Goal: Find specific page/section: Find specific page/section

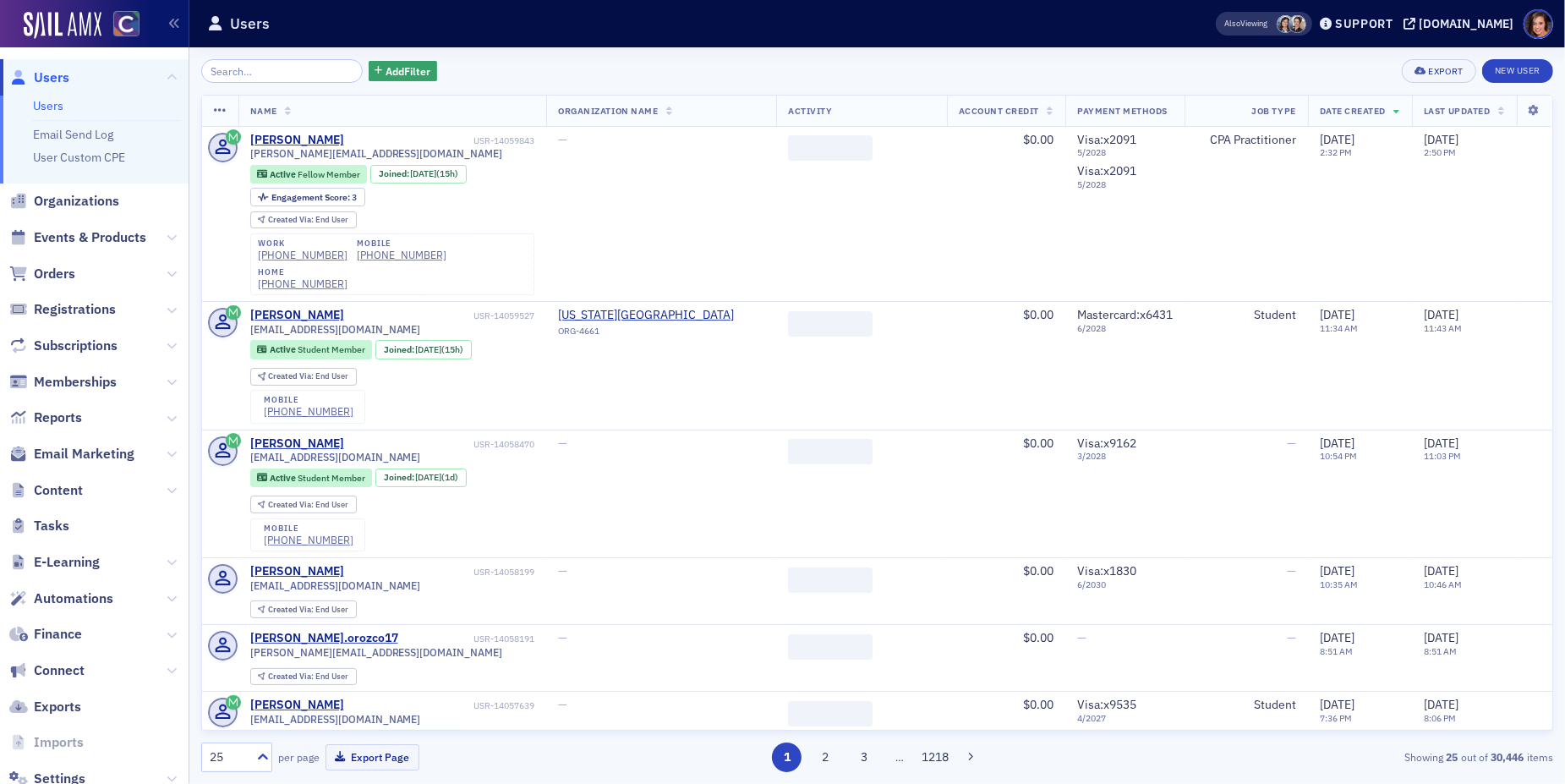
click at [108, 443] on span "Email Marketing" at bounding box center [94, 454] width 188 height 37
click at [115, 451] on span "Email Marketing" at bounding box center [84, 453] width 100 height 18
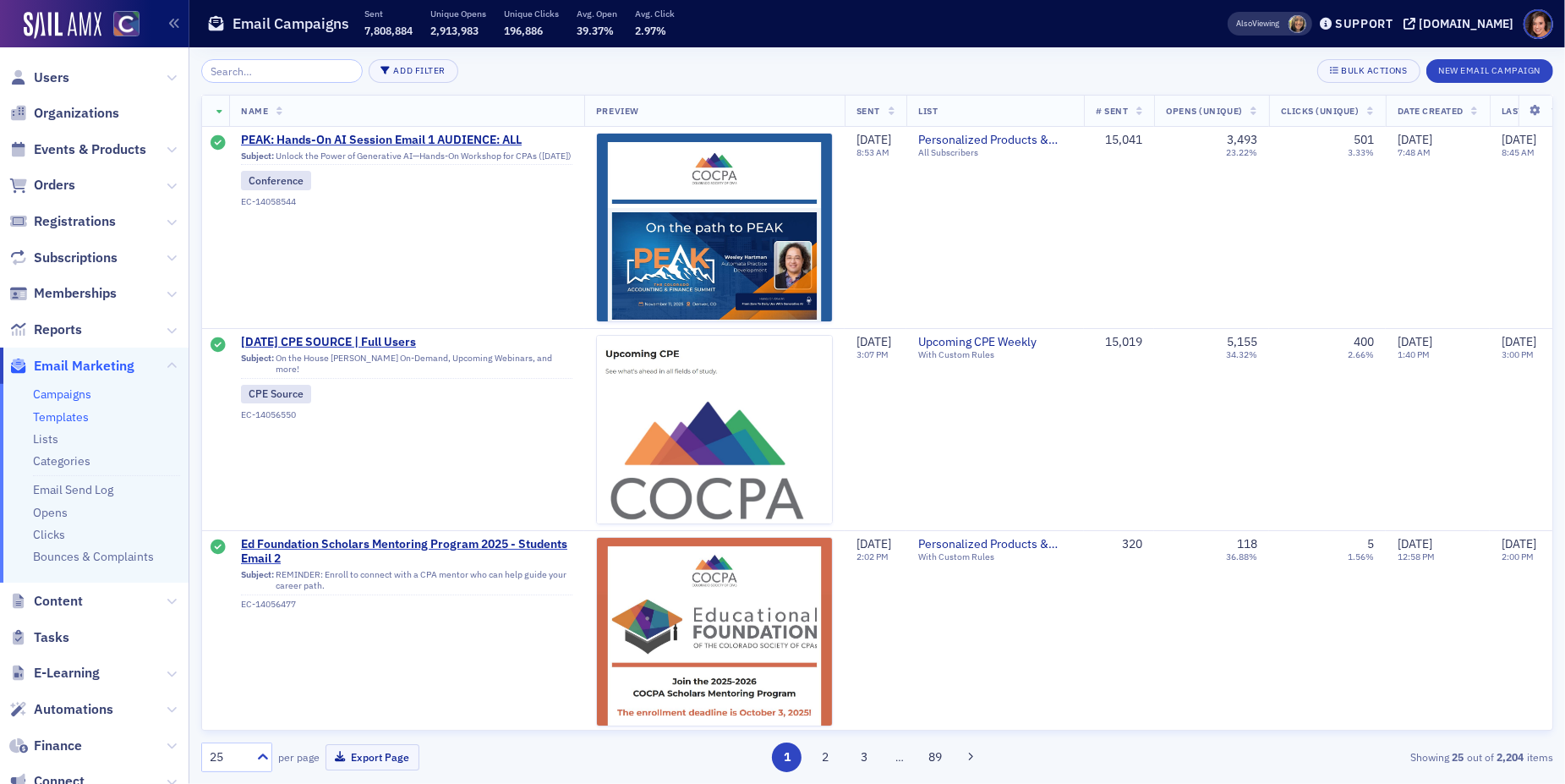
click at [75, 419] on link "Templates" at bounding box center [61, 417] width 56 height 15
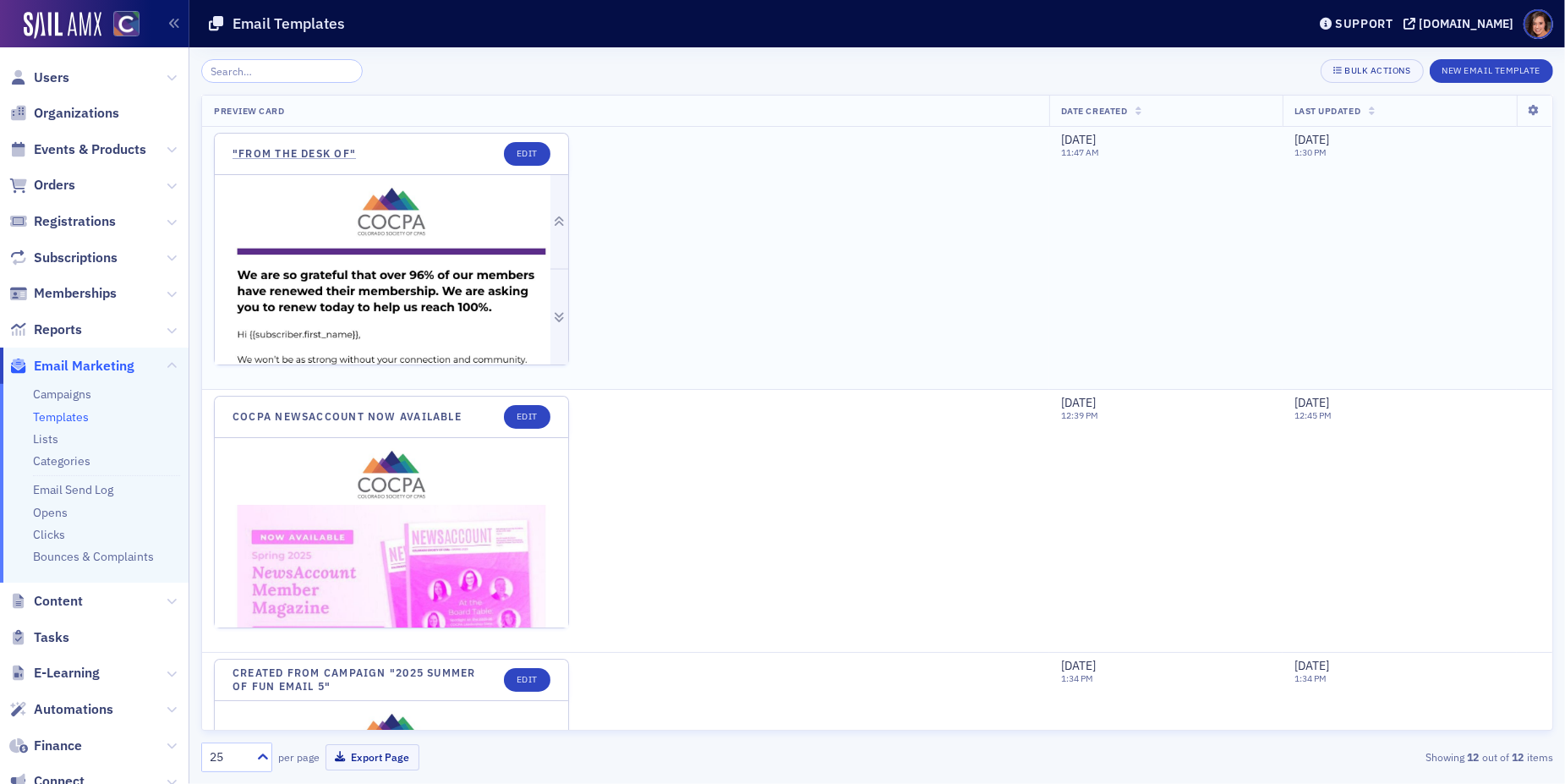
click at [495, 249] on img at bounding box center [392, 559] width 353 height 770
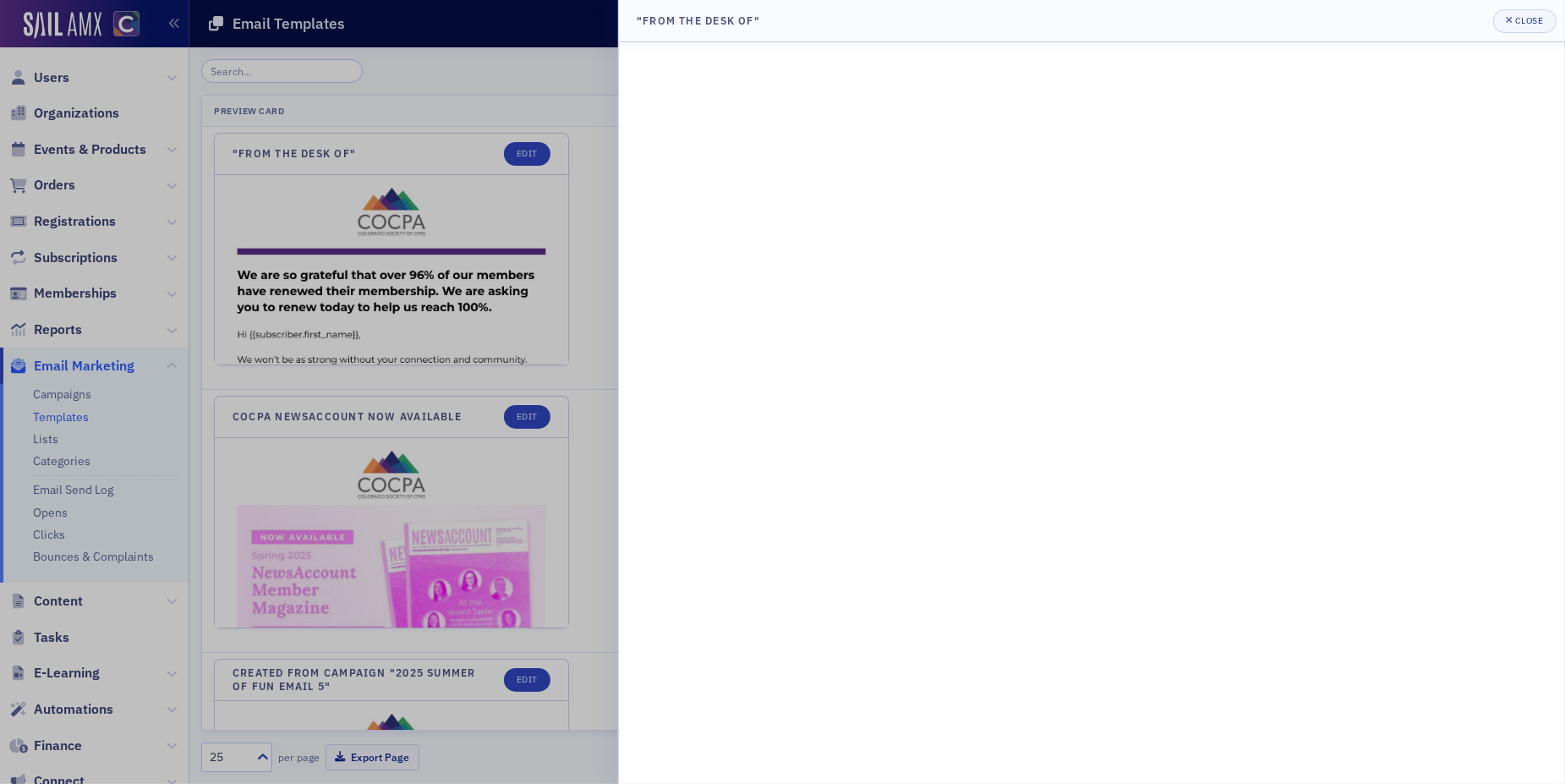
click at [498, 307] on div at bounding box center [782, 392] width 1565 height 784
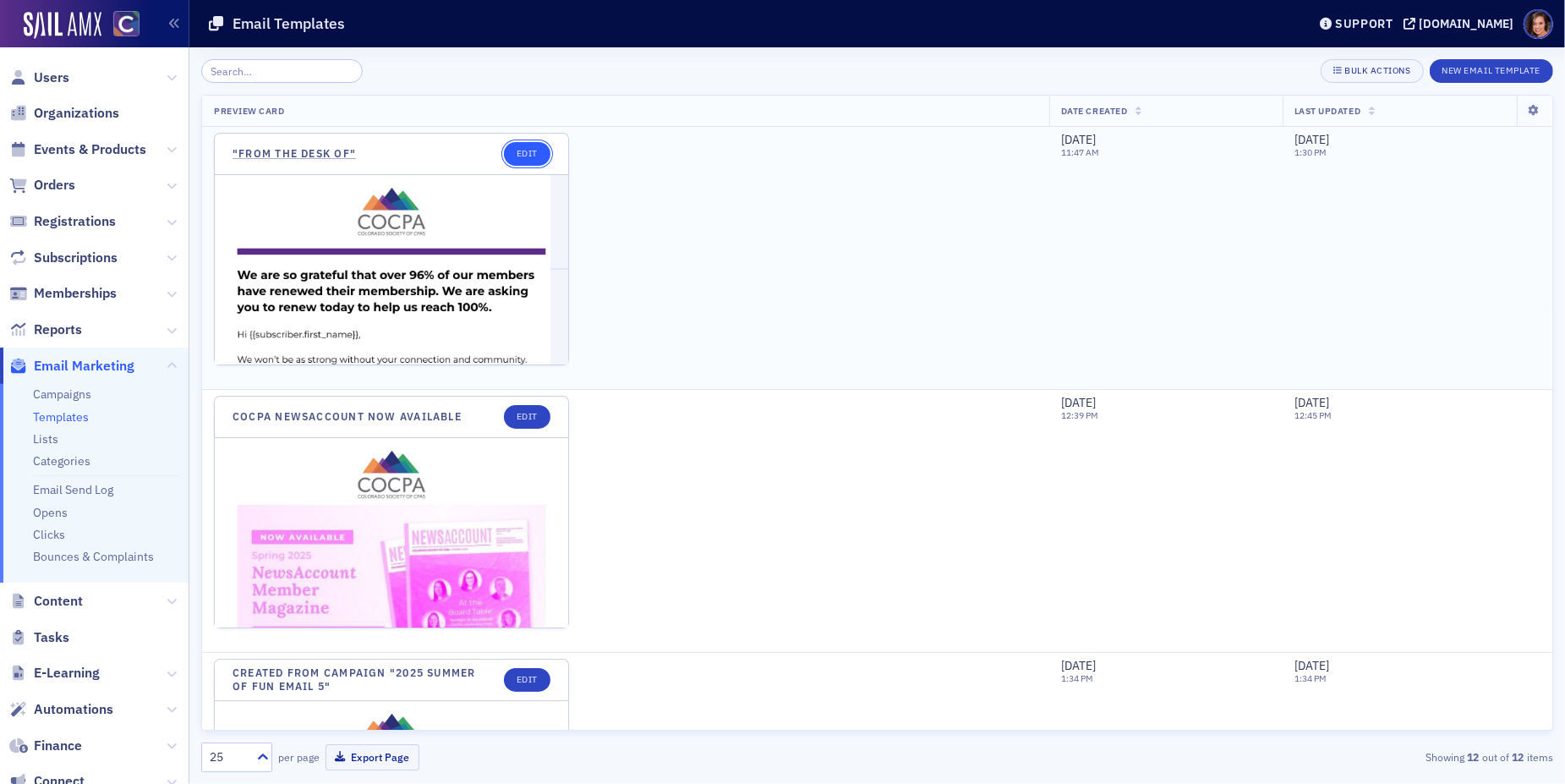
click at [535, 149] on link "Edit" at bounding box center [527, 153] width 46 height 24
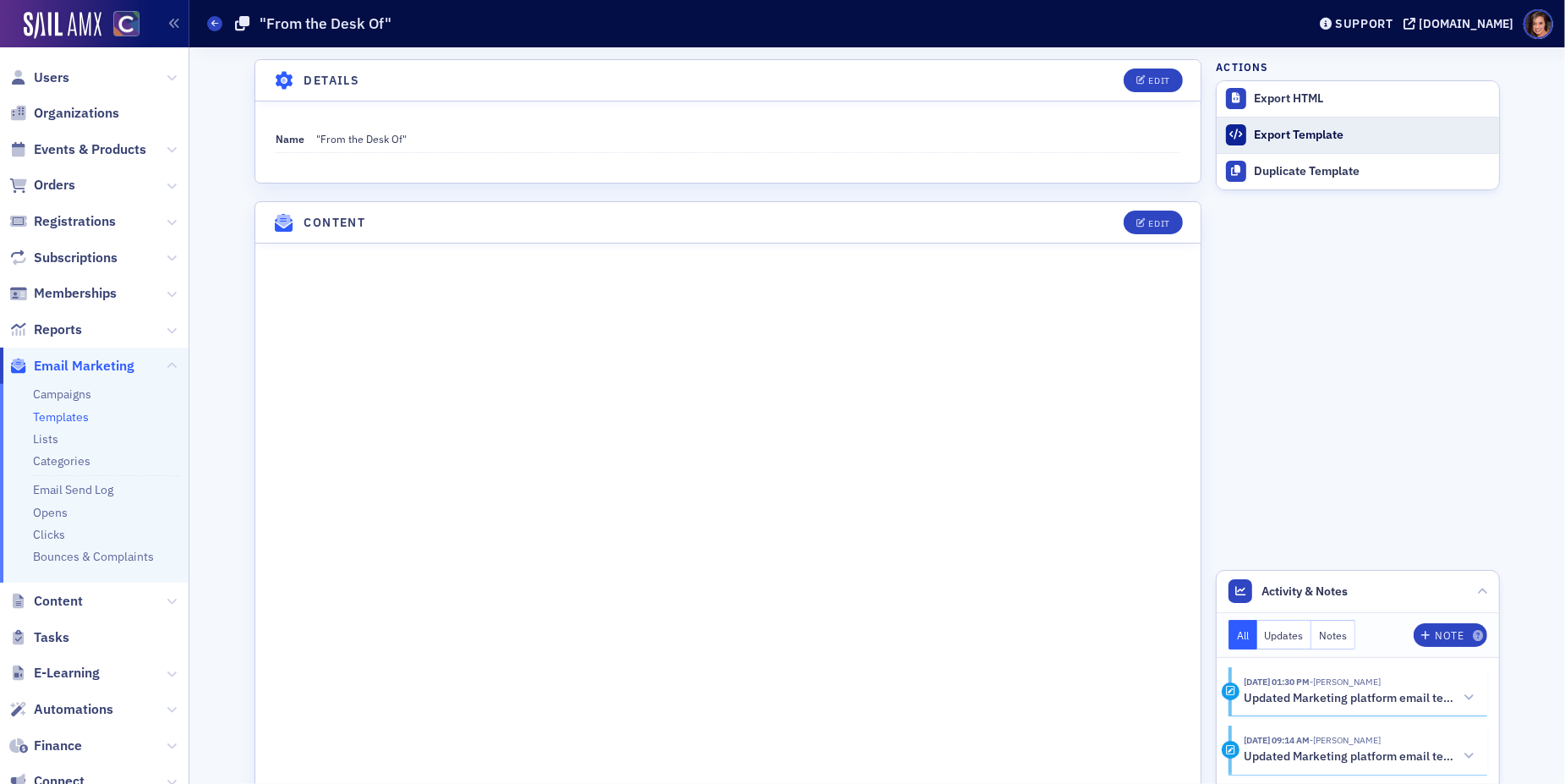
click at [1289, 133] on div "Export Template" at bounding box center [1372, 135] width 236 height 15
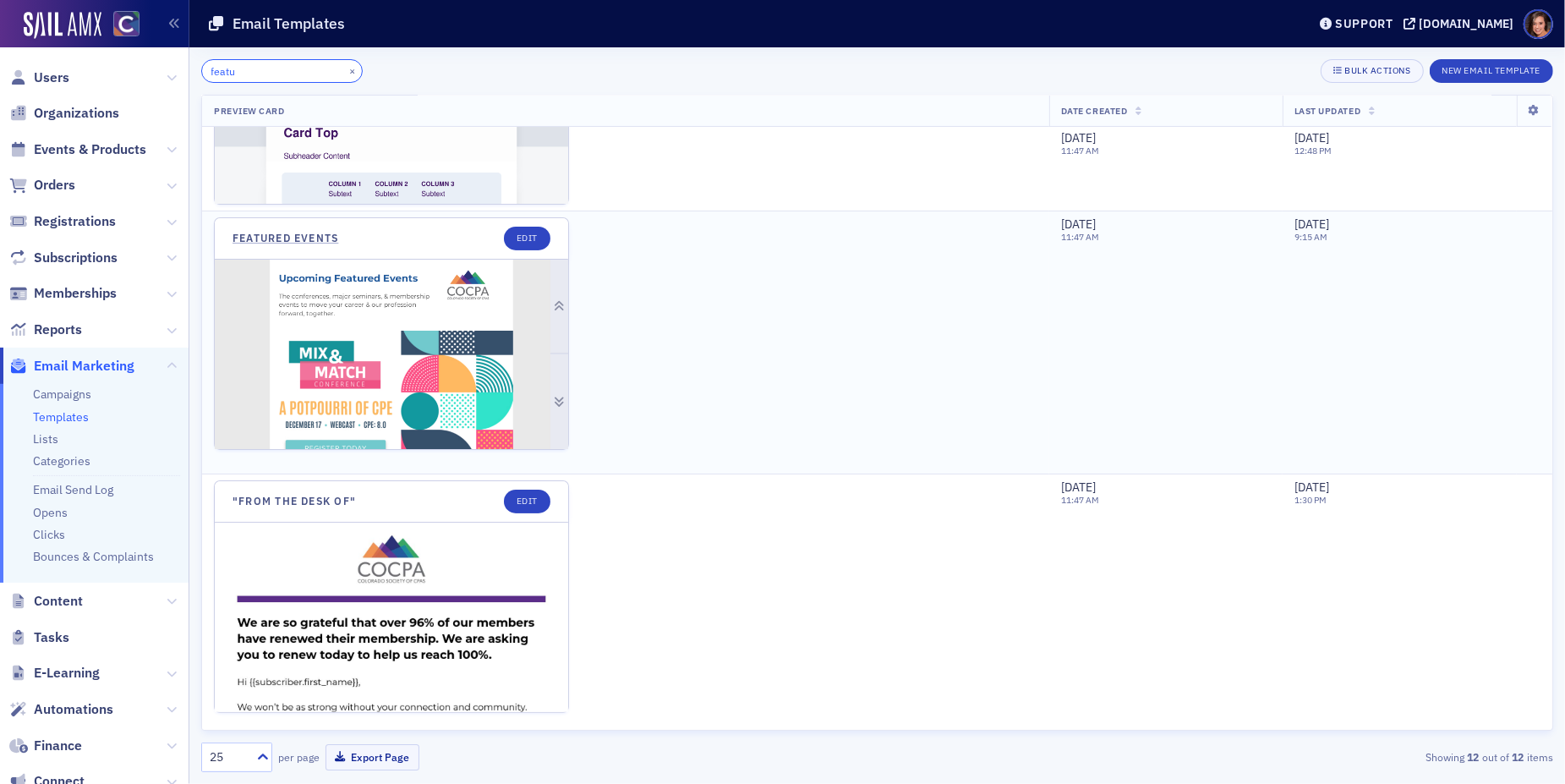
scroll to position [182, 0]
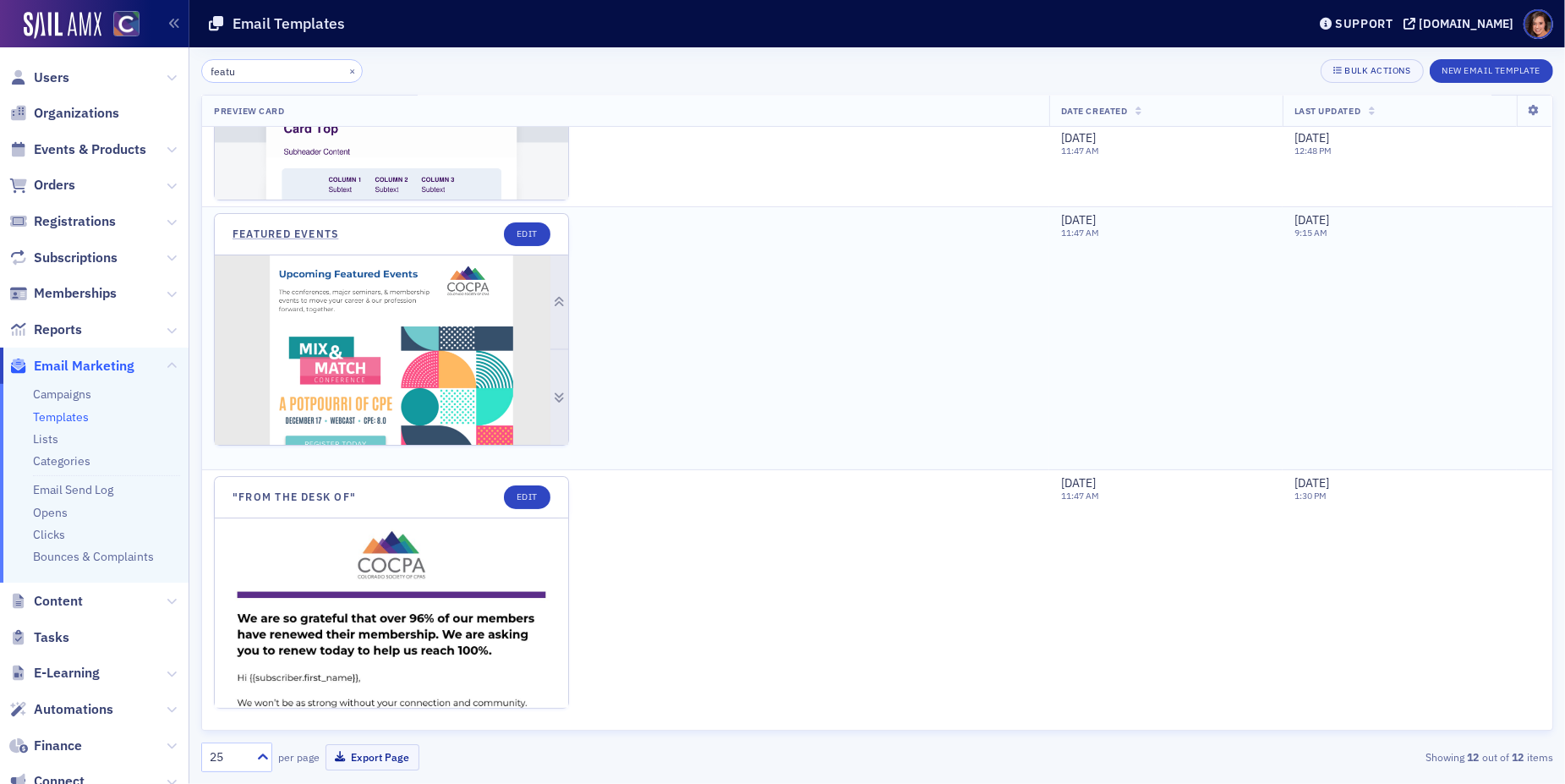
click at [499, 420] on img at bounding box center [392, 388] width 353 height 265
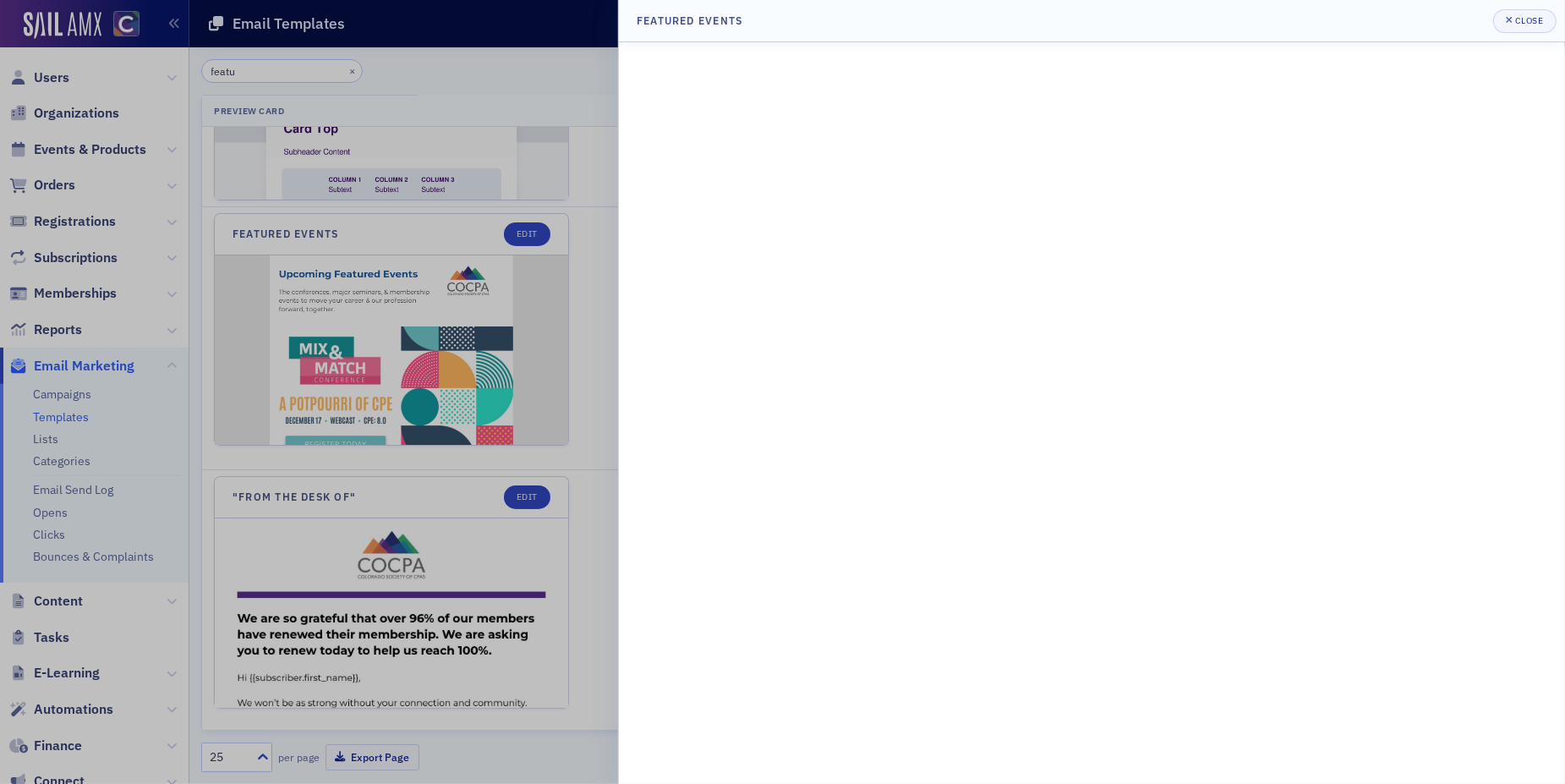
click at [441, 491] on div at bounding box center [782, 392] width 1565 height 784
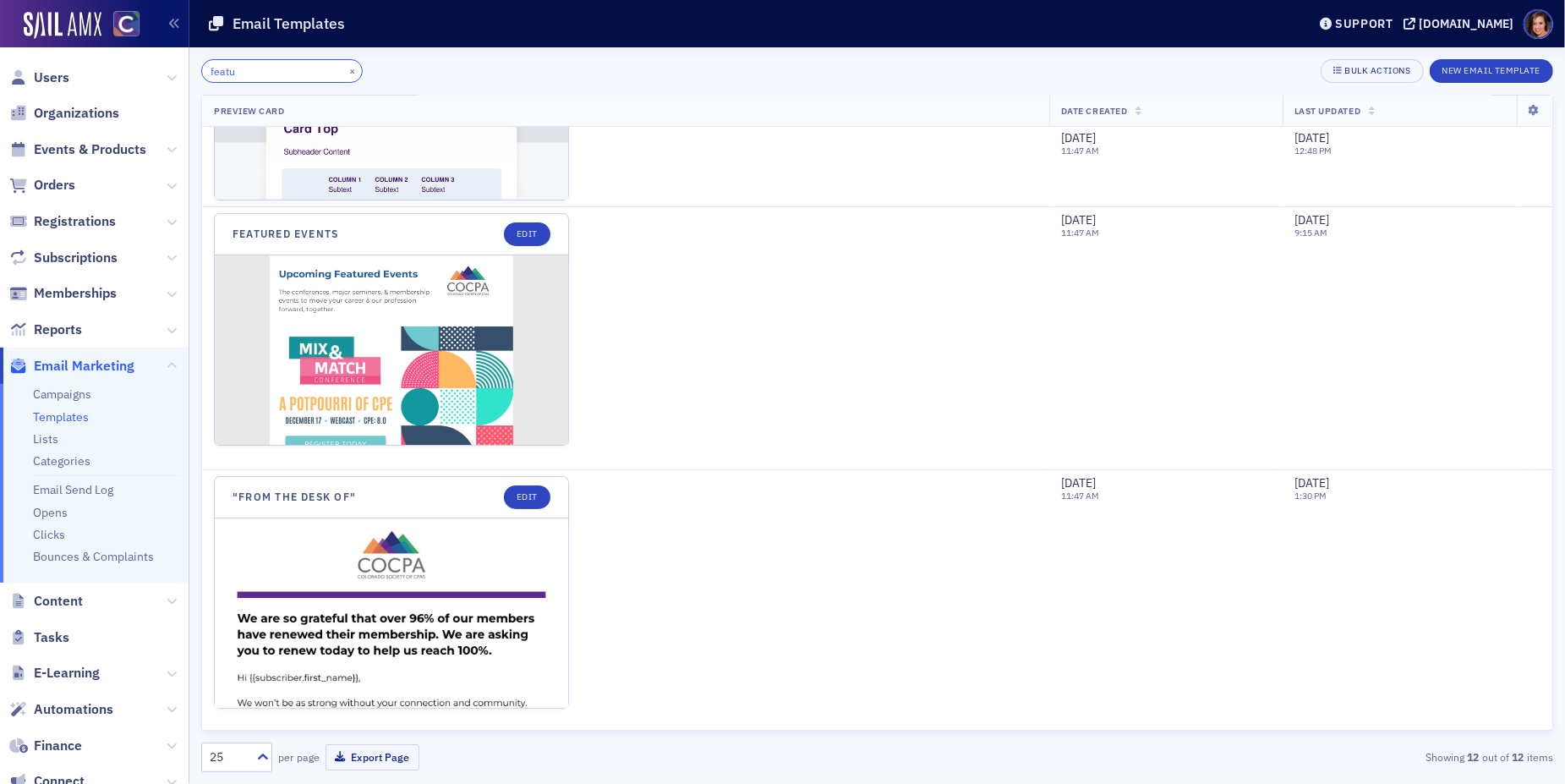
click at [261, 65] on input "featu" at bounding box center [282, 70] width 161 height 24
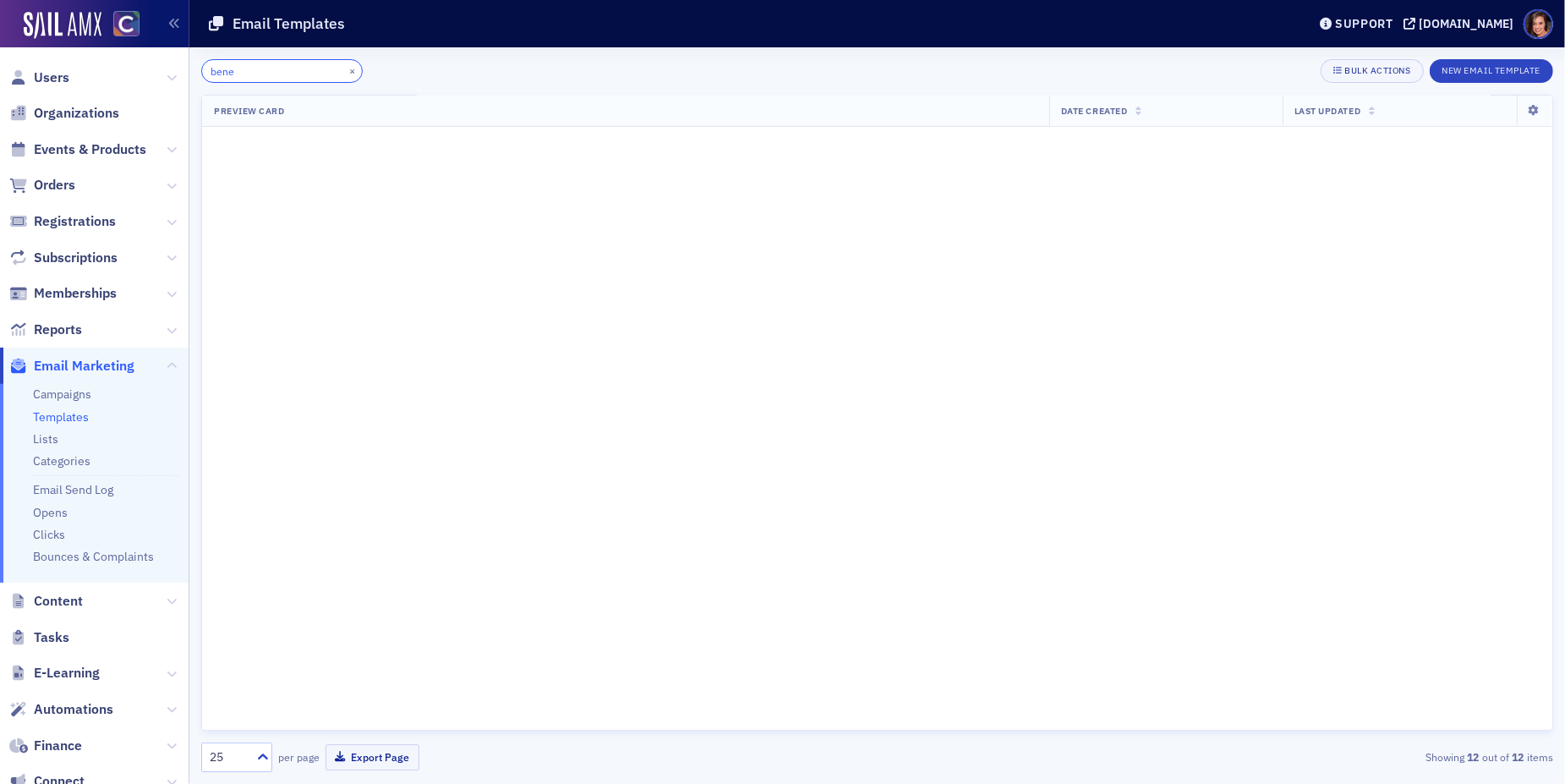
scroll to position [708, 0]
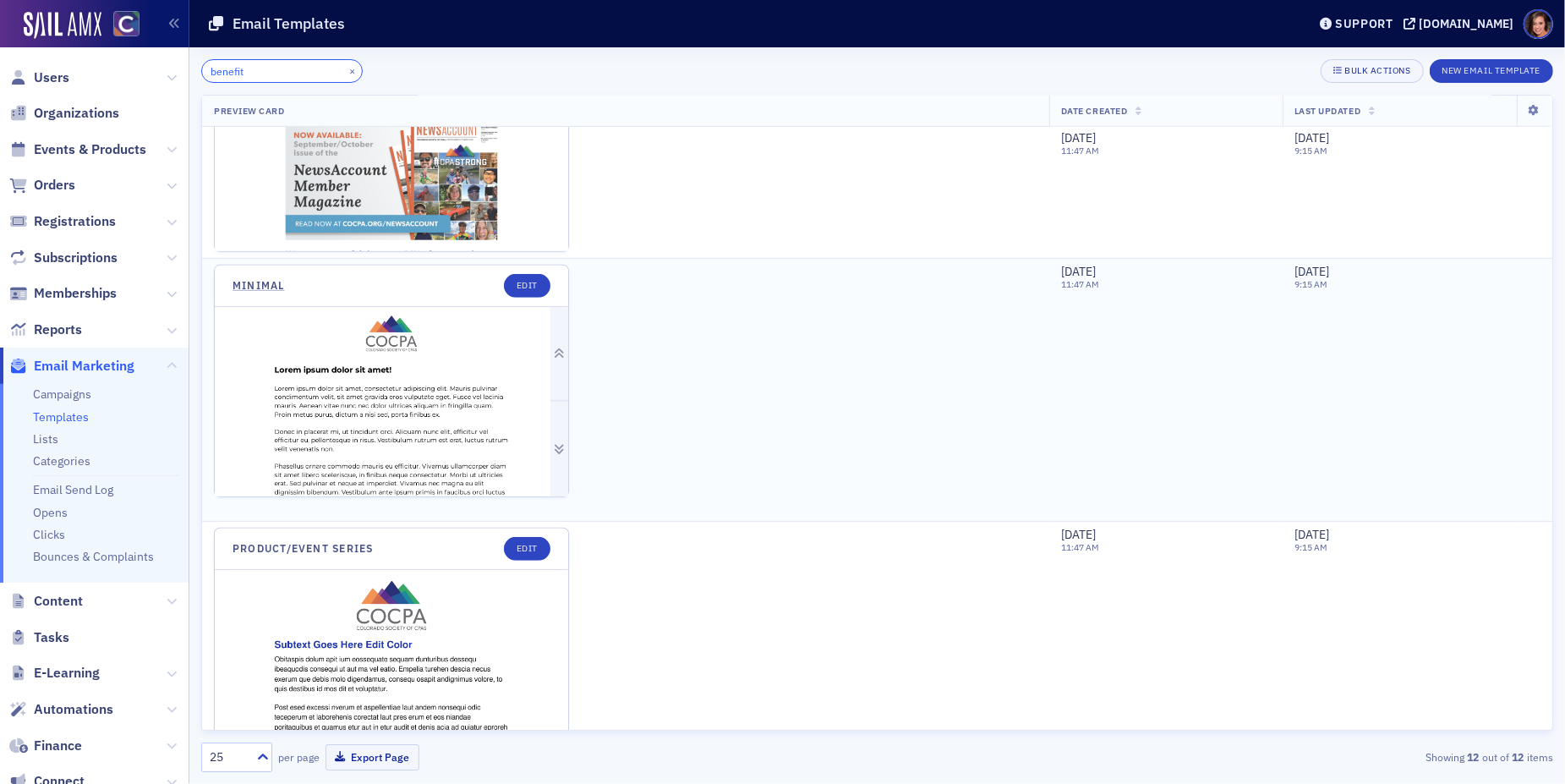
scroll to position [907, 0]
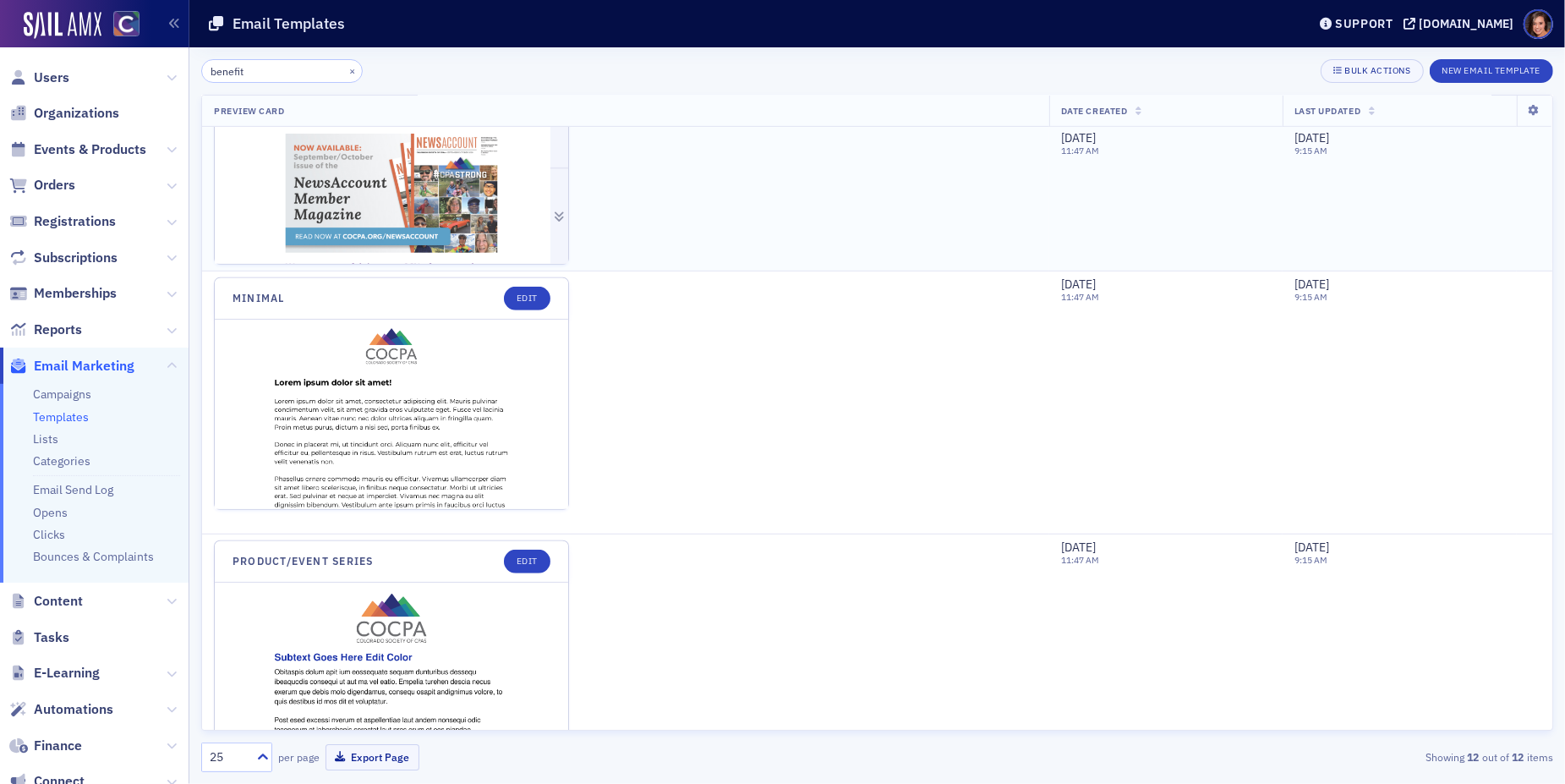
click at [397, 223] on img at bounding box center [392, 206] width 353 height 265
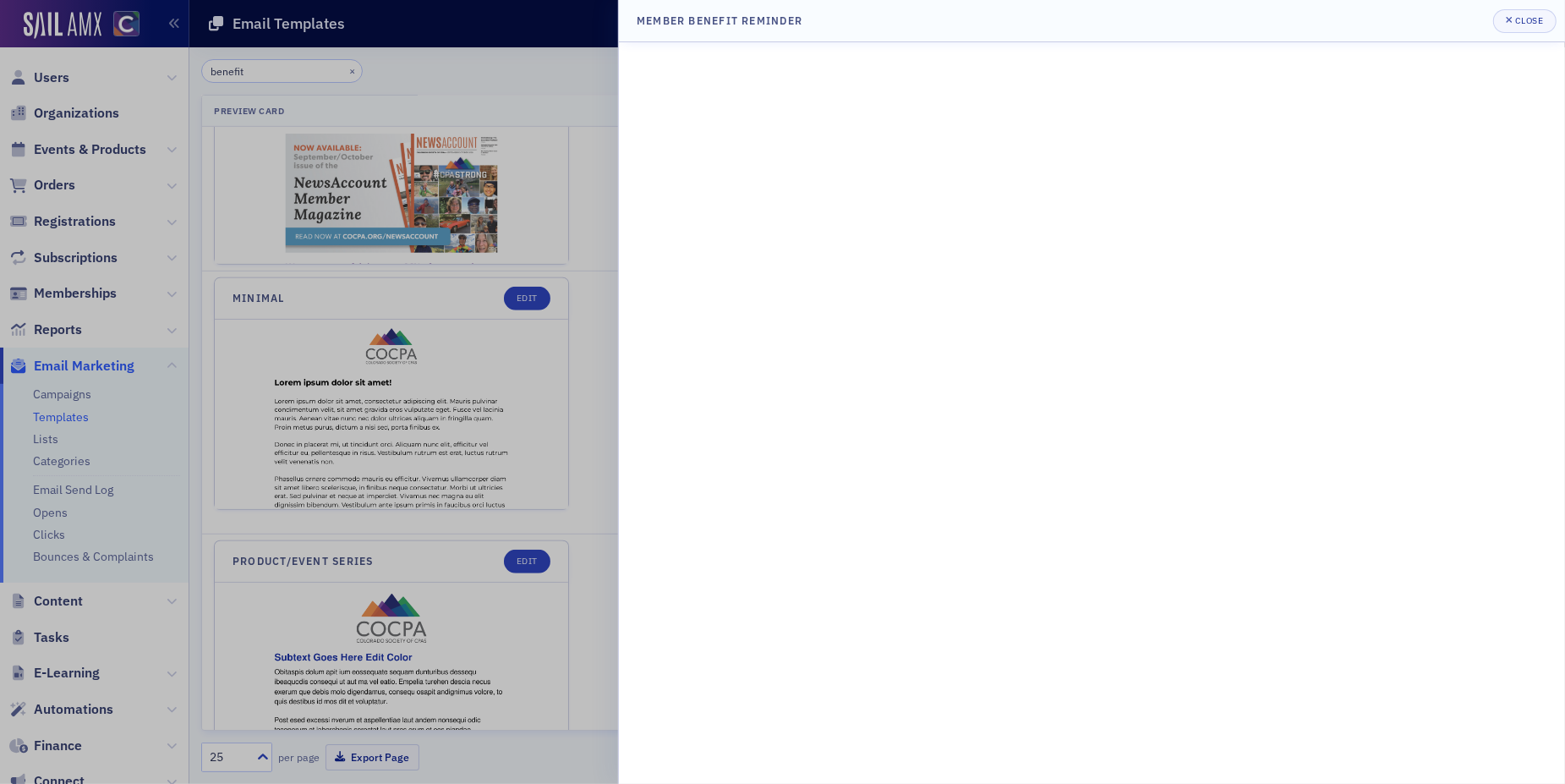
click at [445, 161] on div at bounding box center [782, 392] width 1565 height 784
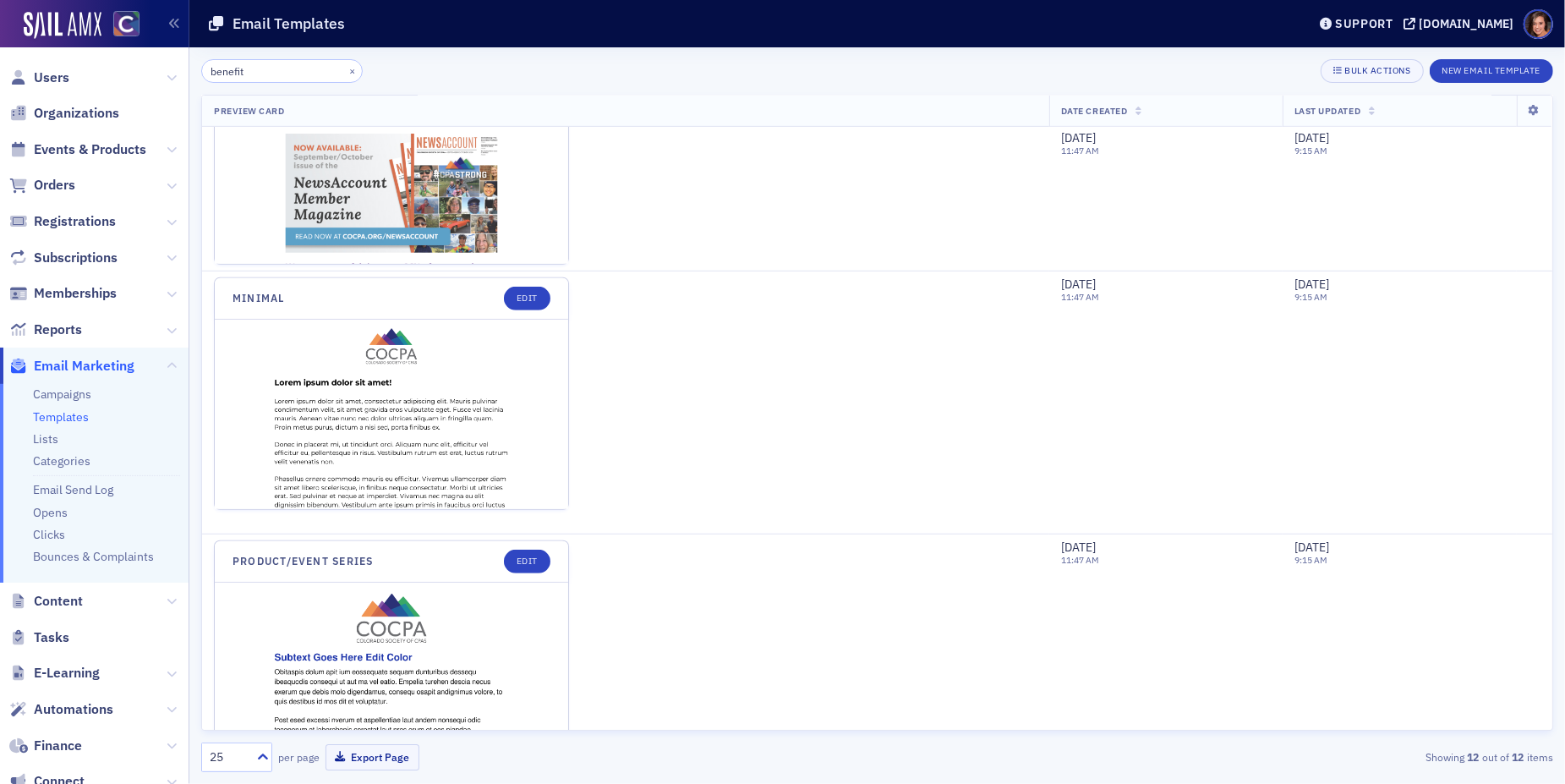
scroll to position [993, 0]
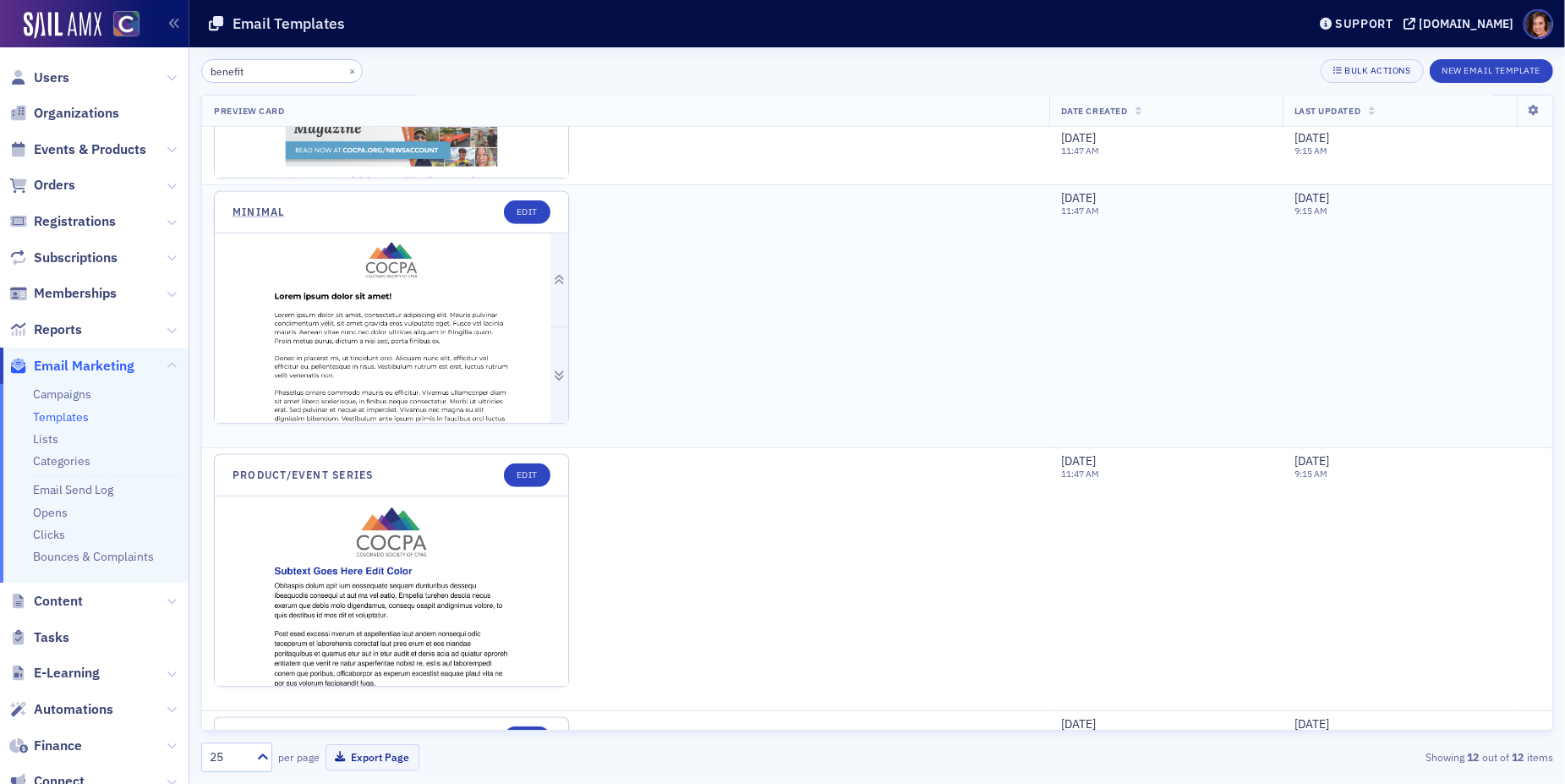
click at [415, 311] on img at bounding box center [392, 365] width 353 height 265
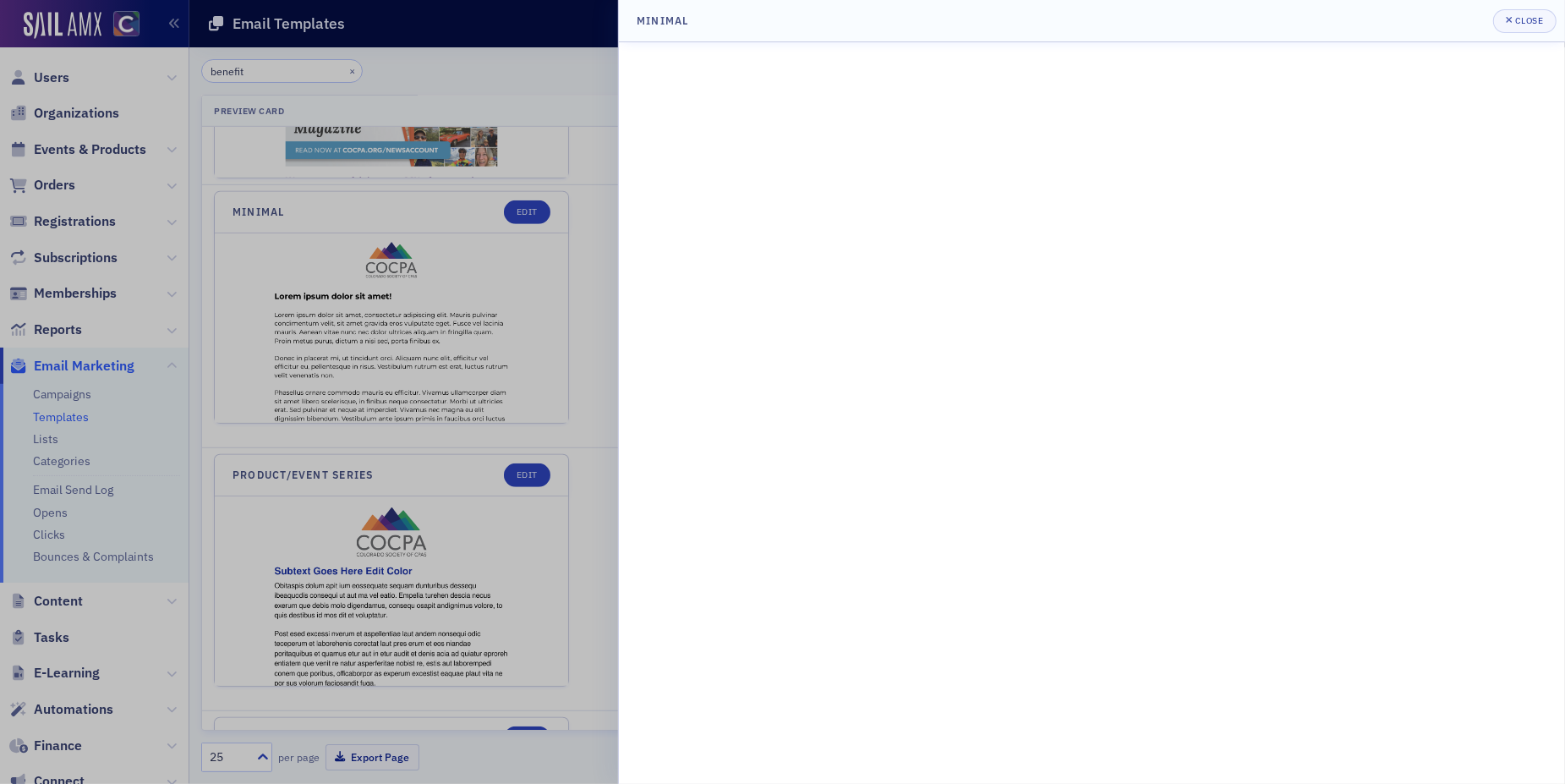
click at [566, 382] on div at bounding box center [782, 392] width 1565 height 784
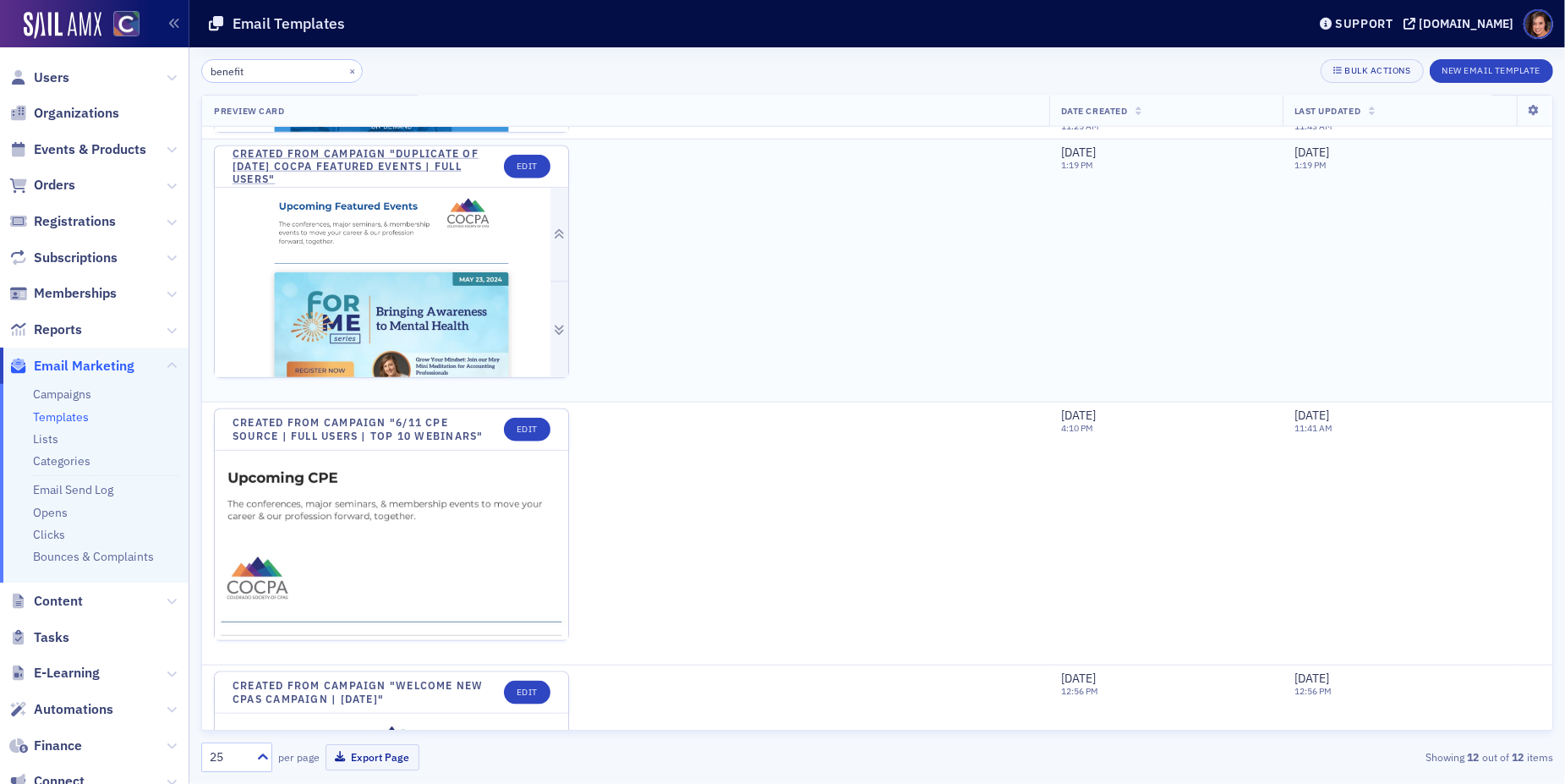
scroll to position [1826, 0]
click at [440, 321] on img at bounding box center [392, 681] width 353 height 987
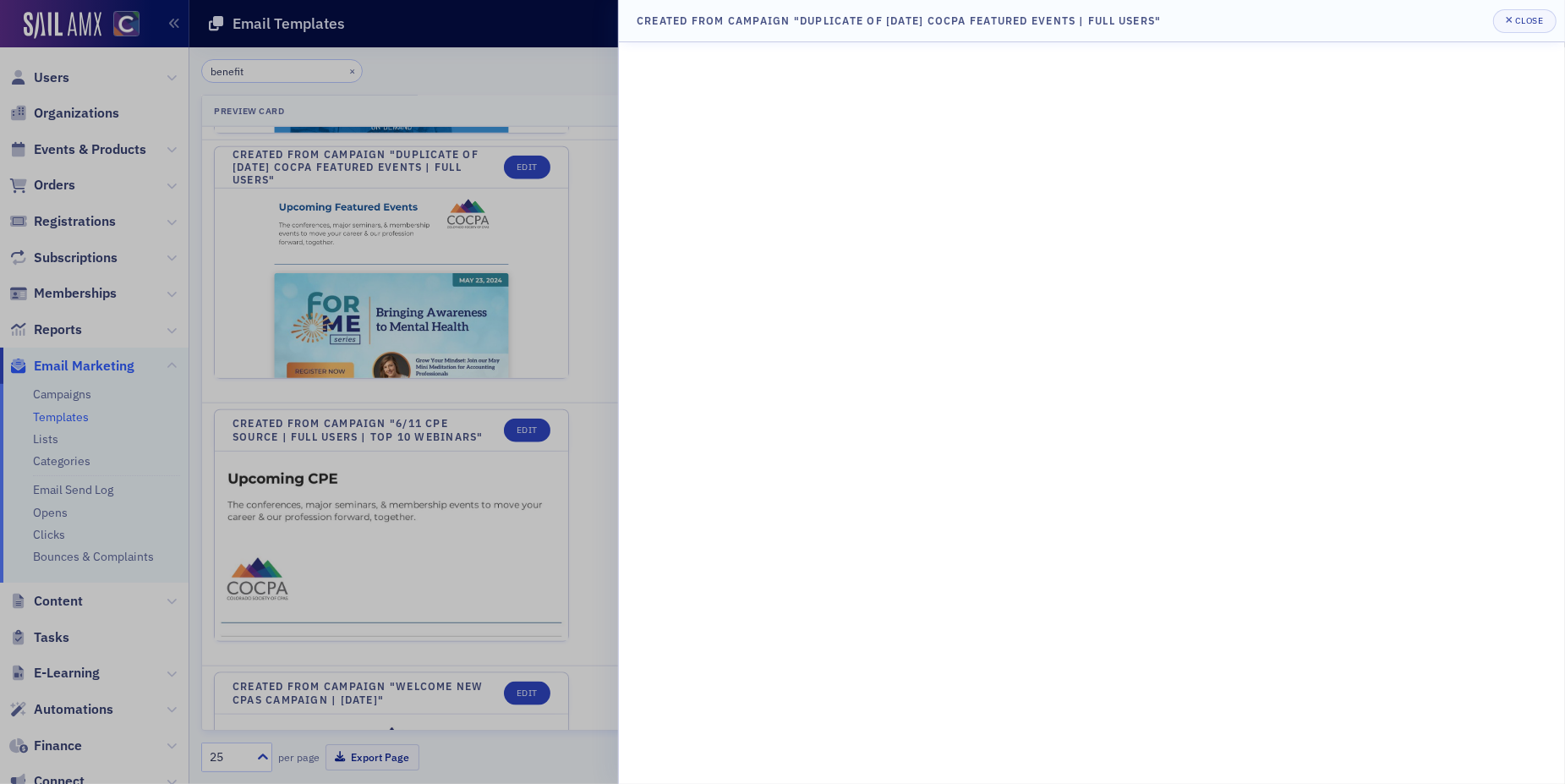
click at [426, 442] on div at bounding box center [782, 392] width 1565 height 784
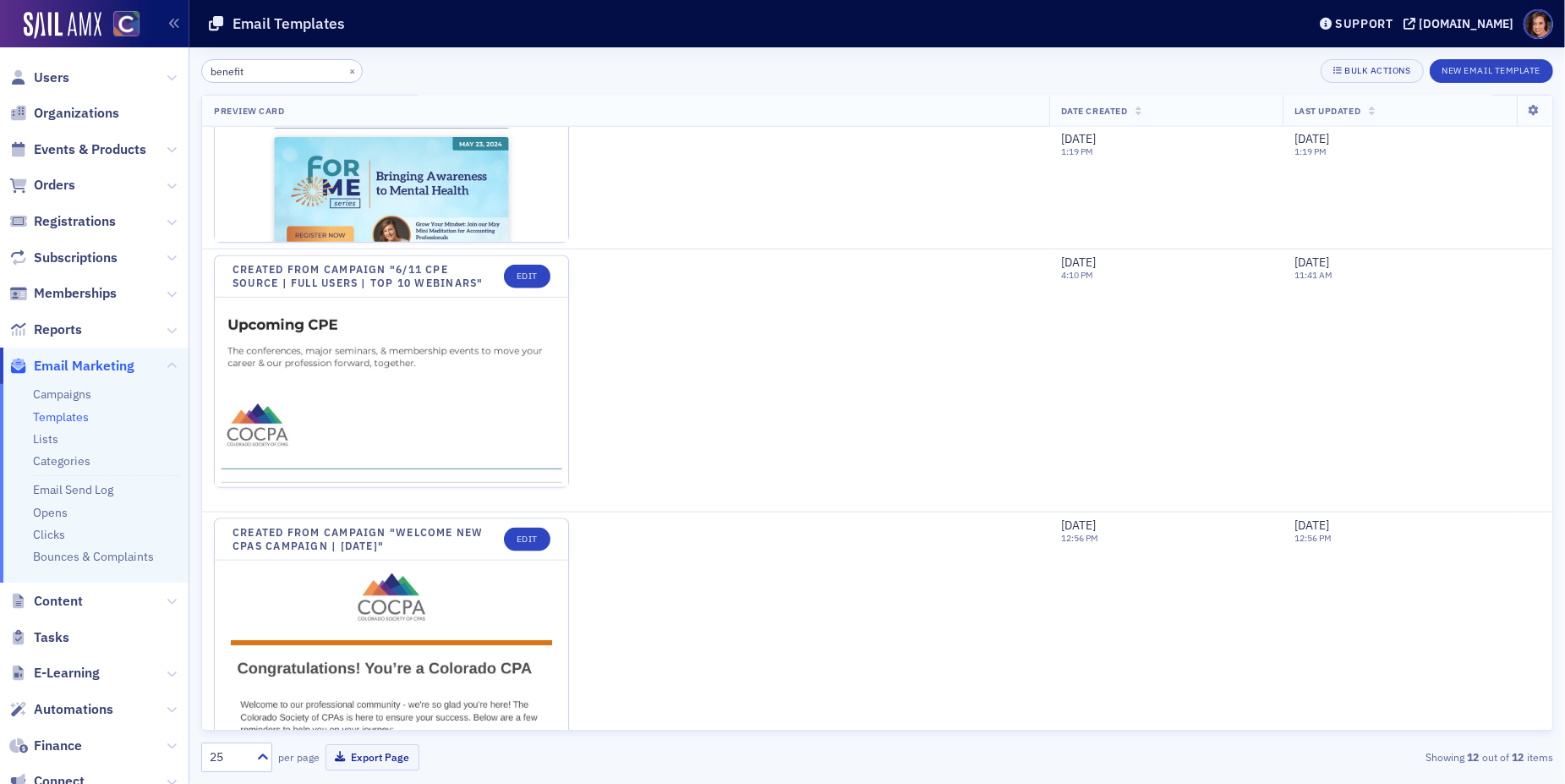
scroll to position [2177, 0]
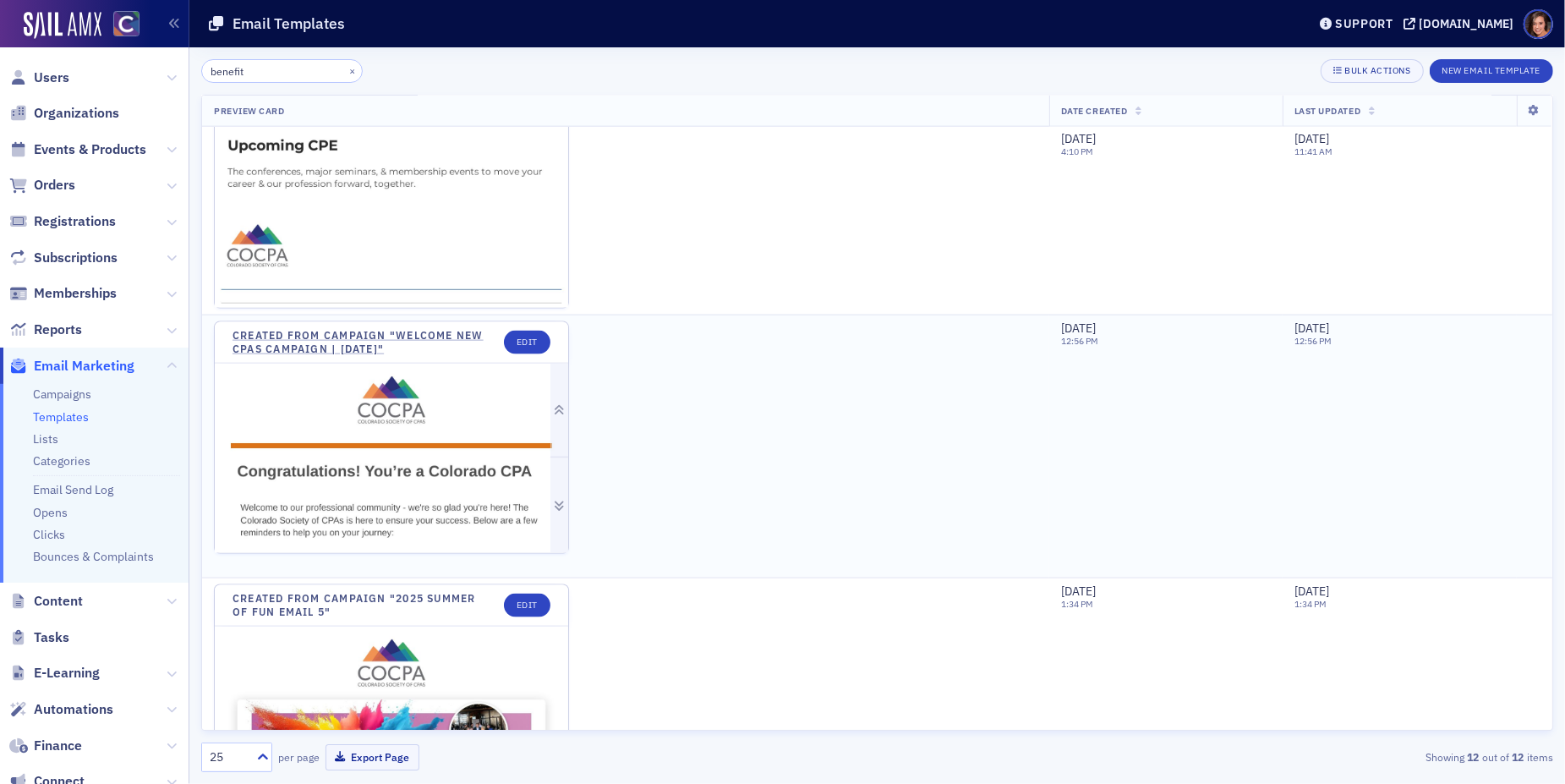
click at [427, 440] on img at bounding box center [392, 748] width 353 height 770
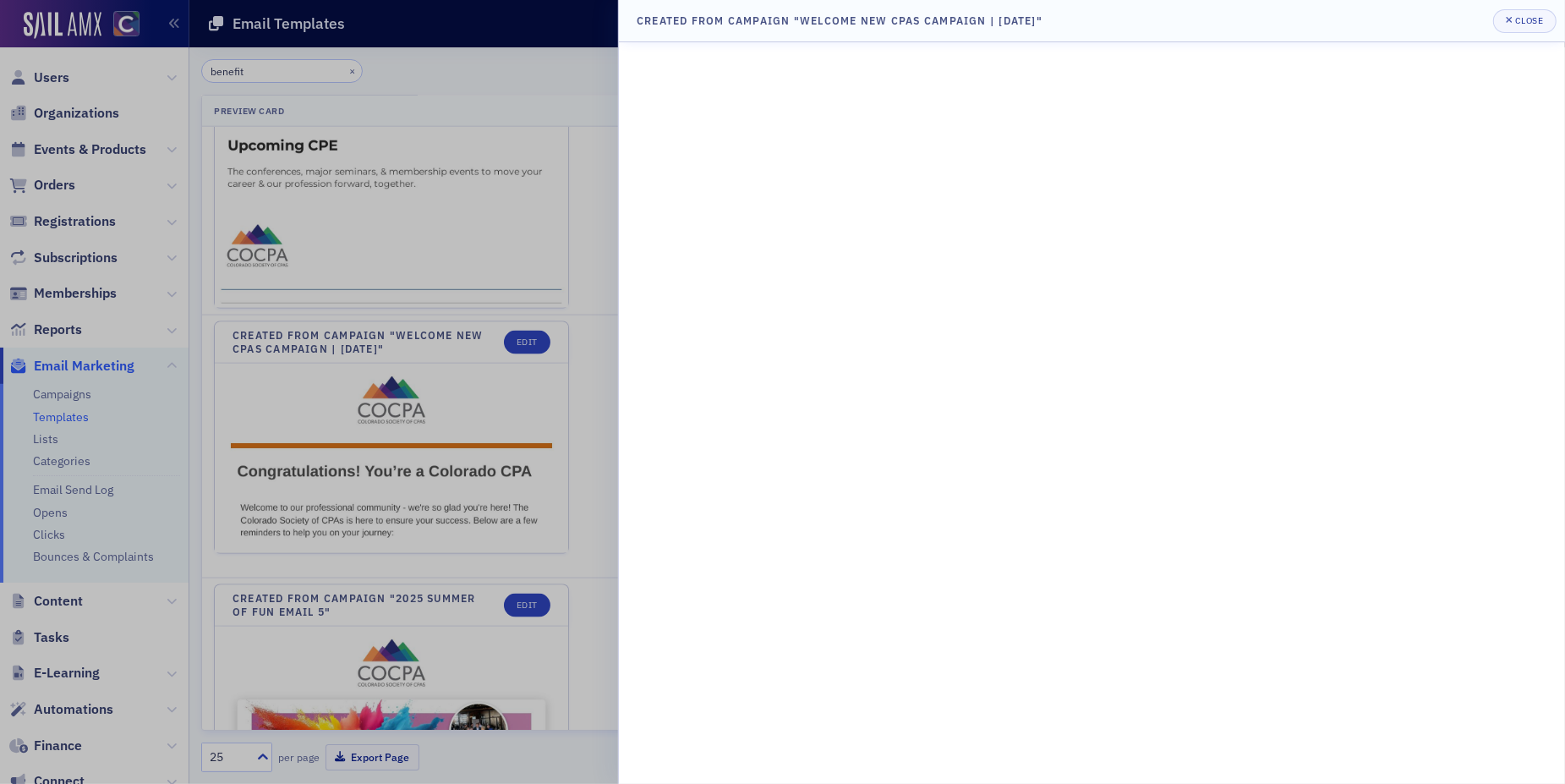
click at [574, 483] on div at bounding box center [782, 392] width 1565 height 784
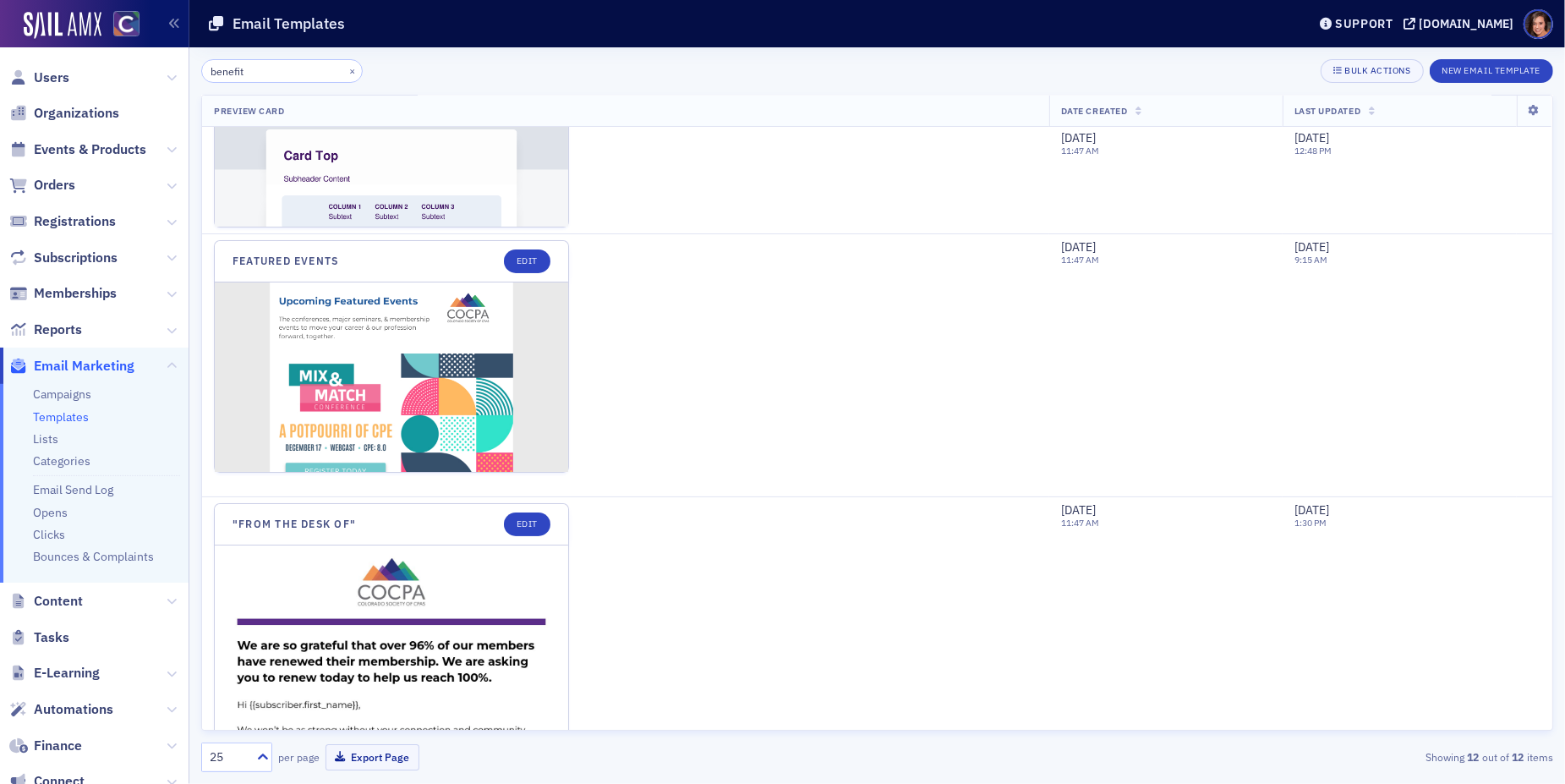
scroll to position [0, 0]
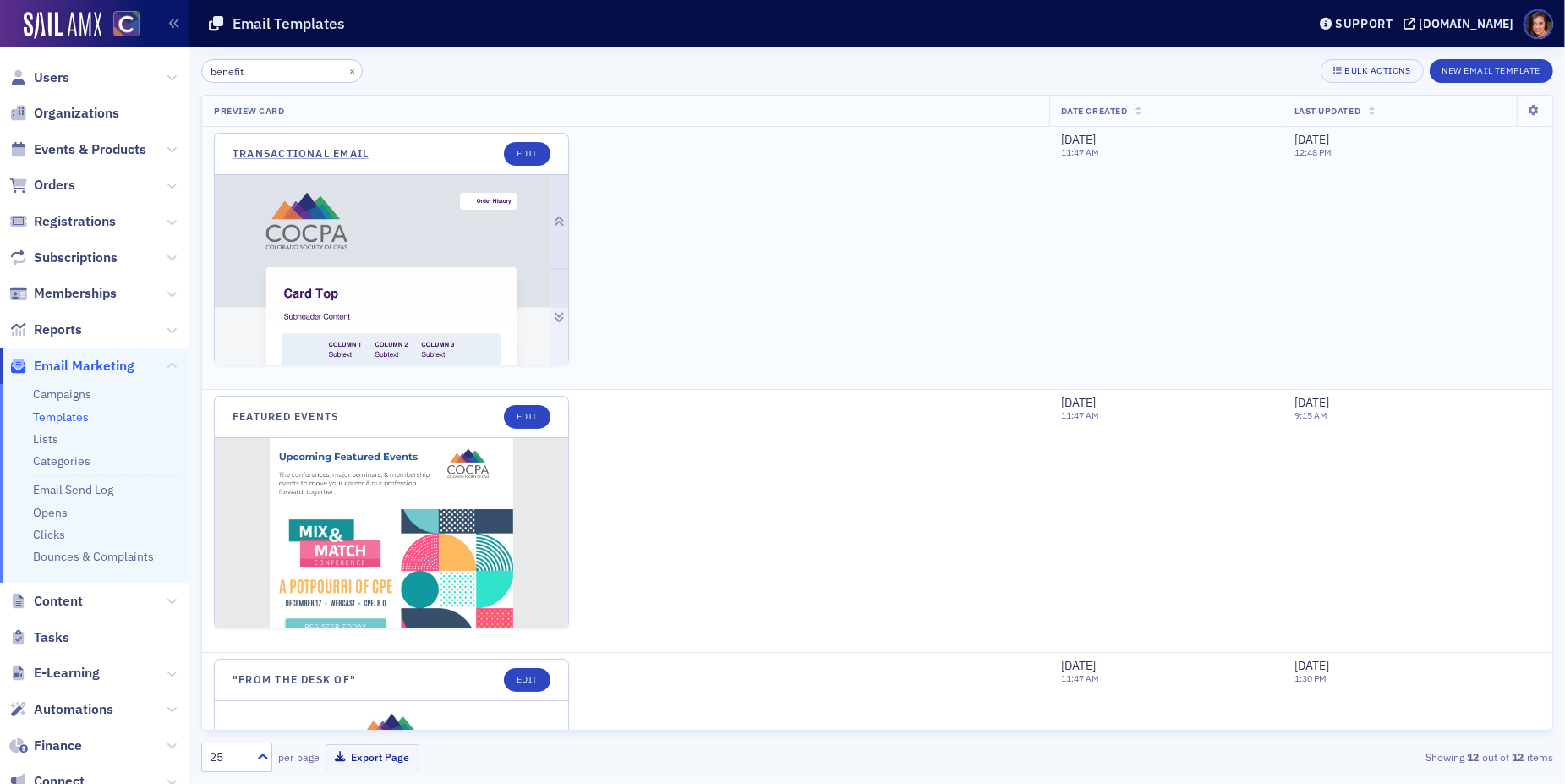
click at [453, 224] on img at bounding box center [392, 307] width 353 height 265
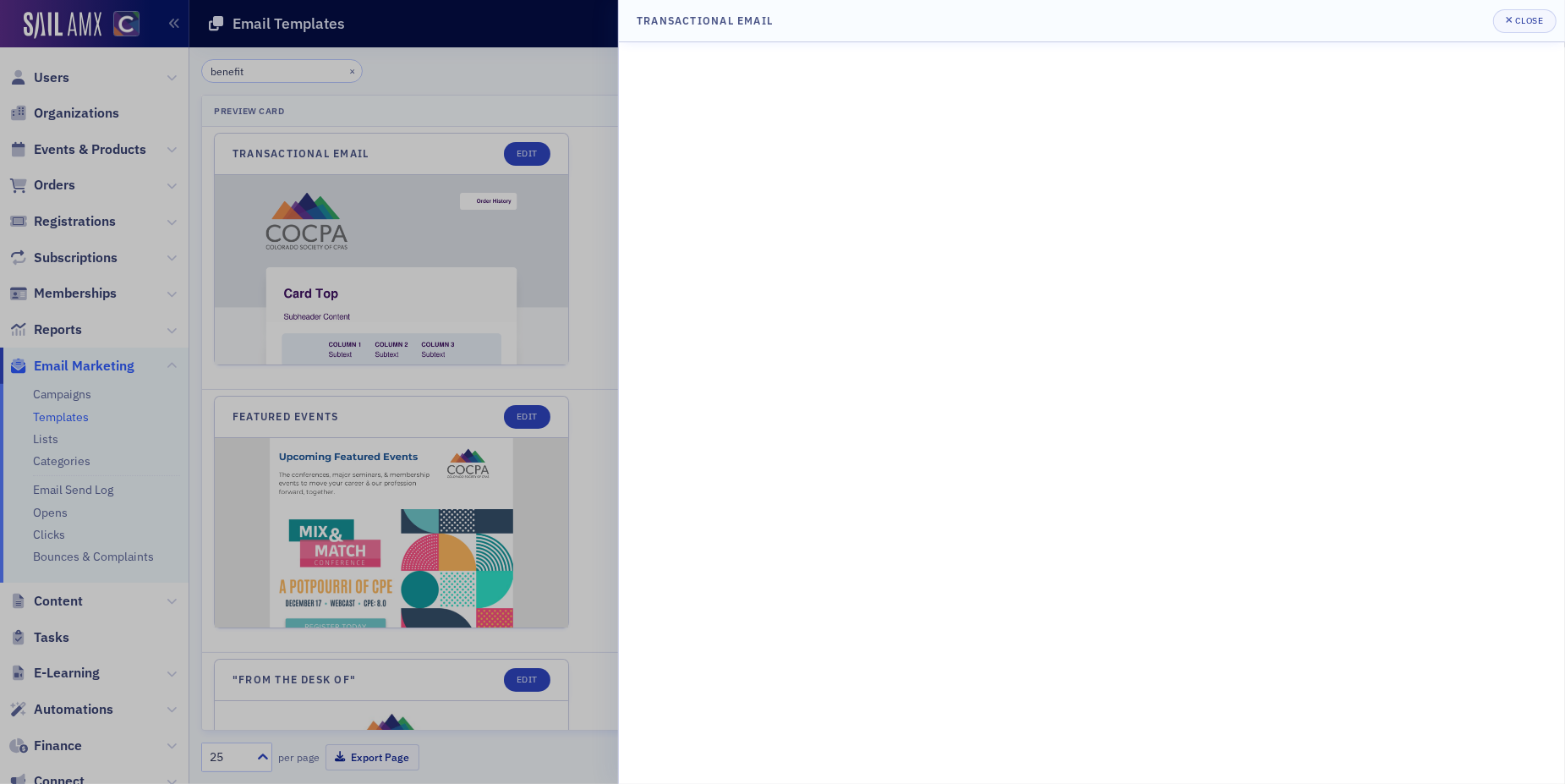
click at [371, 373] on div at bounding box center [782, 392] width 1565 height 784
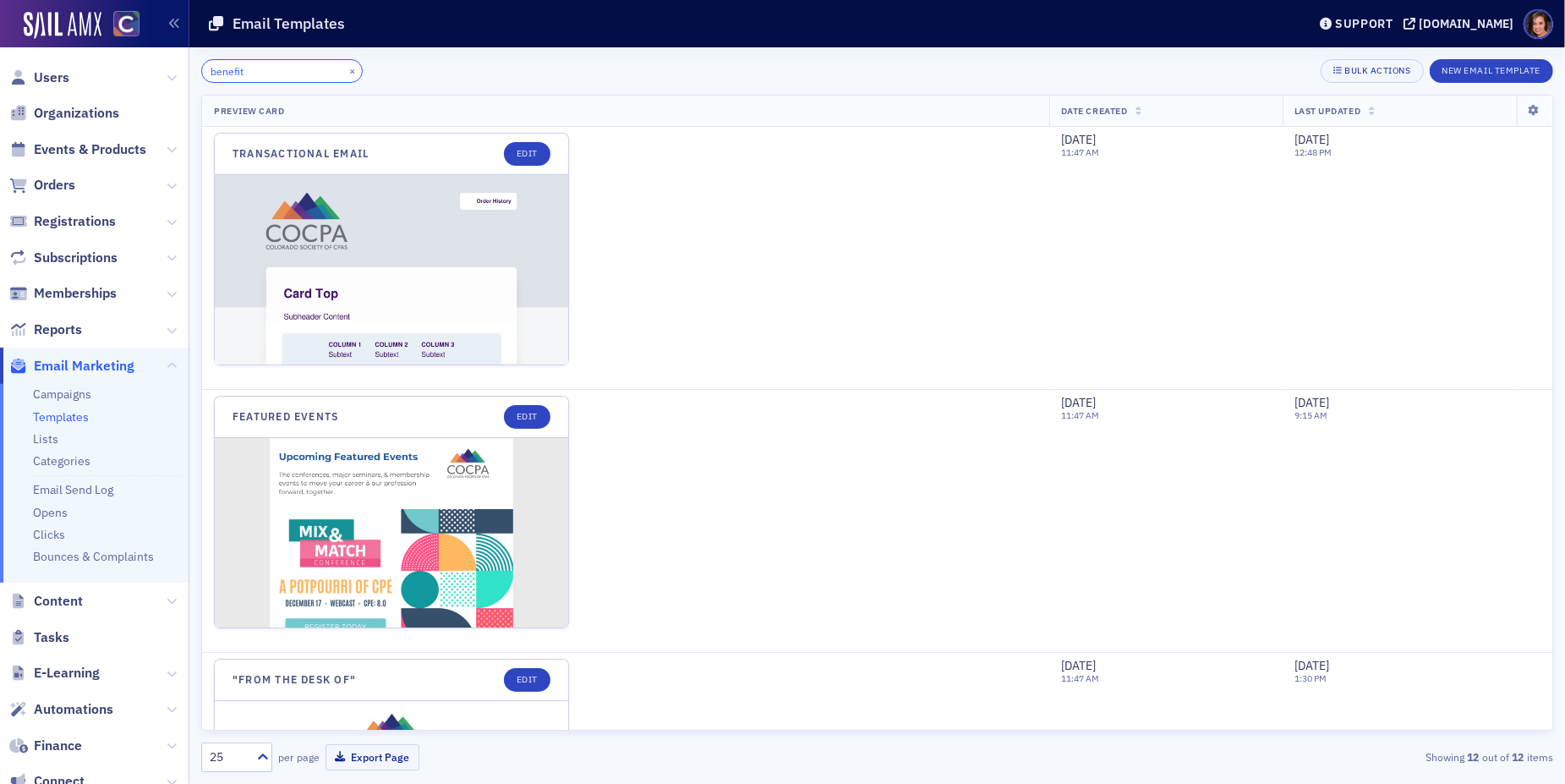
click at [267, 66] on input "benefit" at bounding box center [282, 70] width 161 height 24
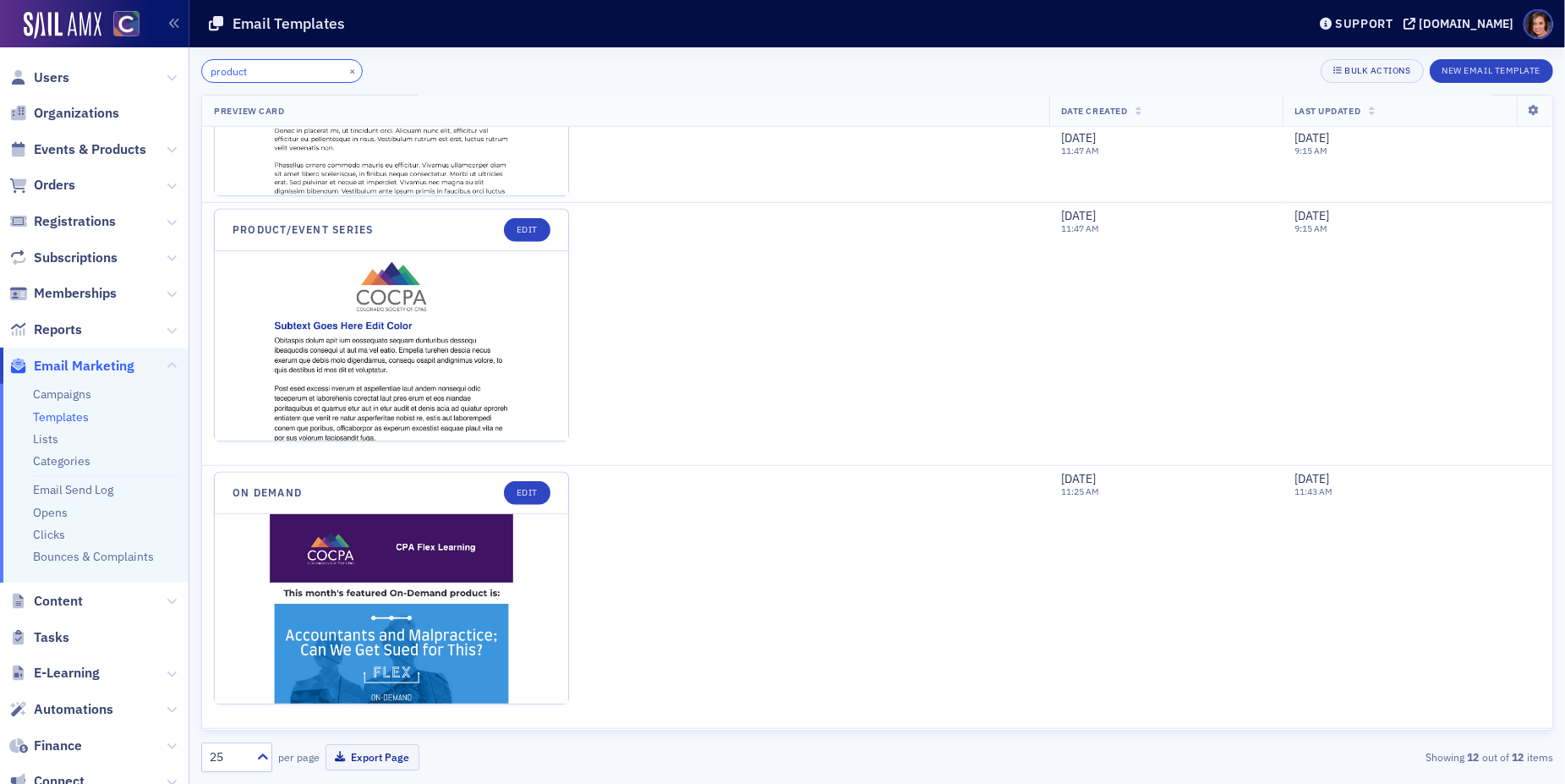
scroll to position [1240, 0]
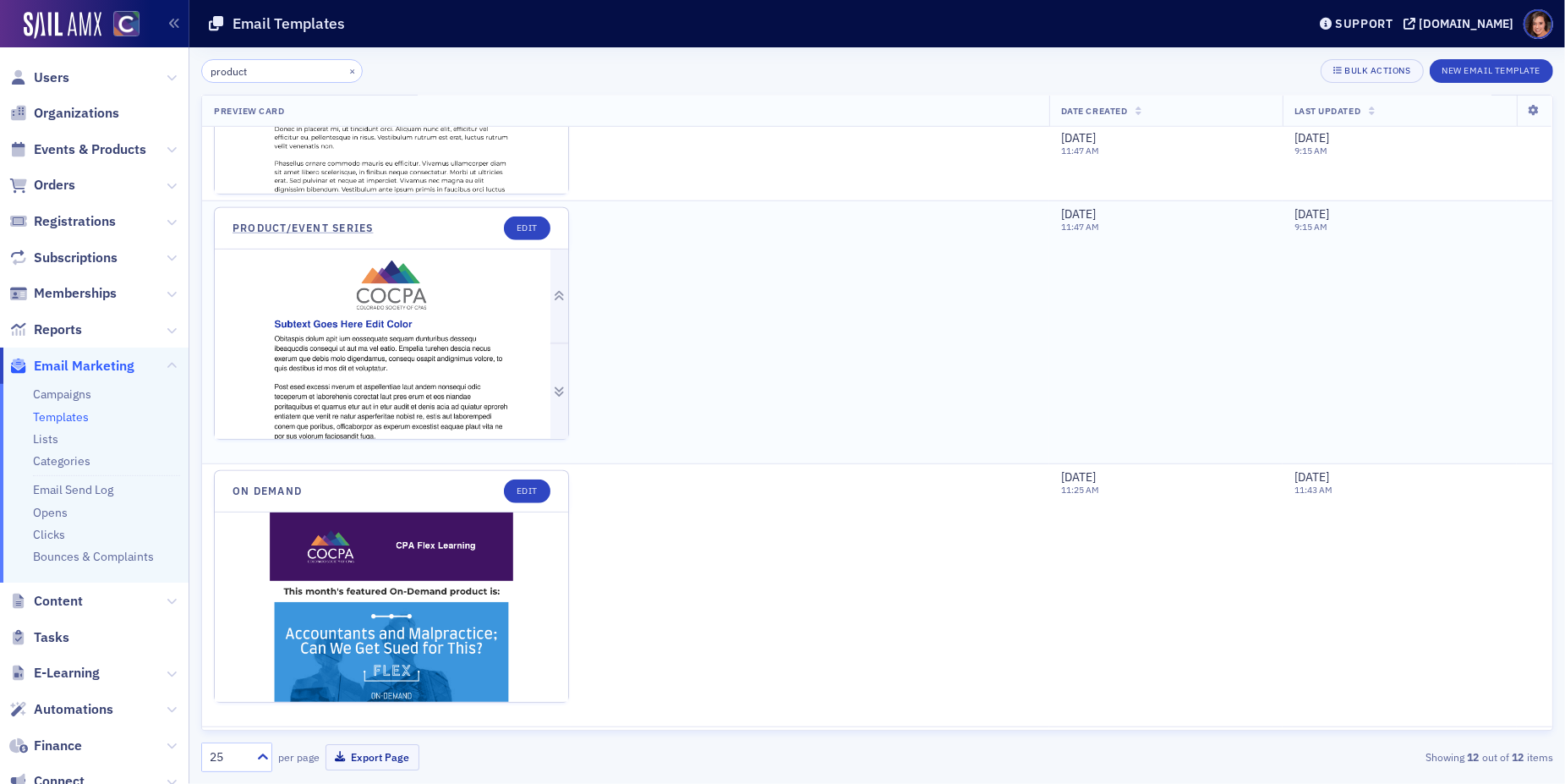
click at [373, 311] on img at bounding box center [392, 382] width 353 height 265
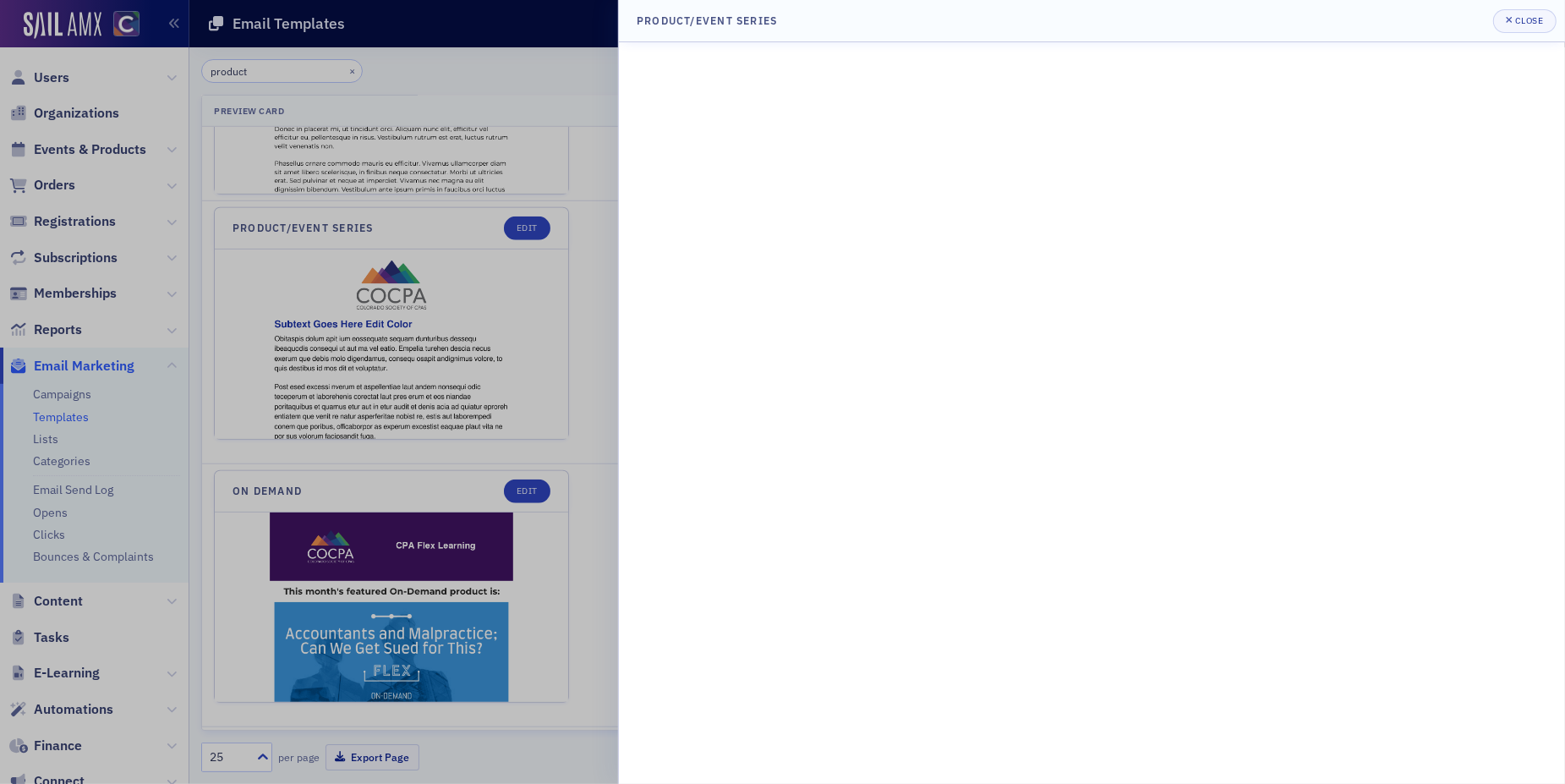
click at [522, 344] on div at bounding box center [782, 392] width 1565 height 784
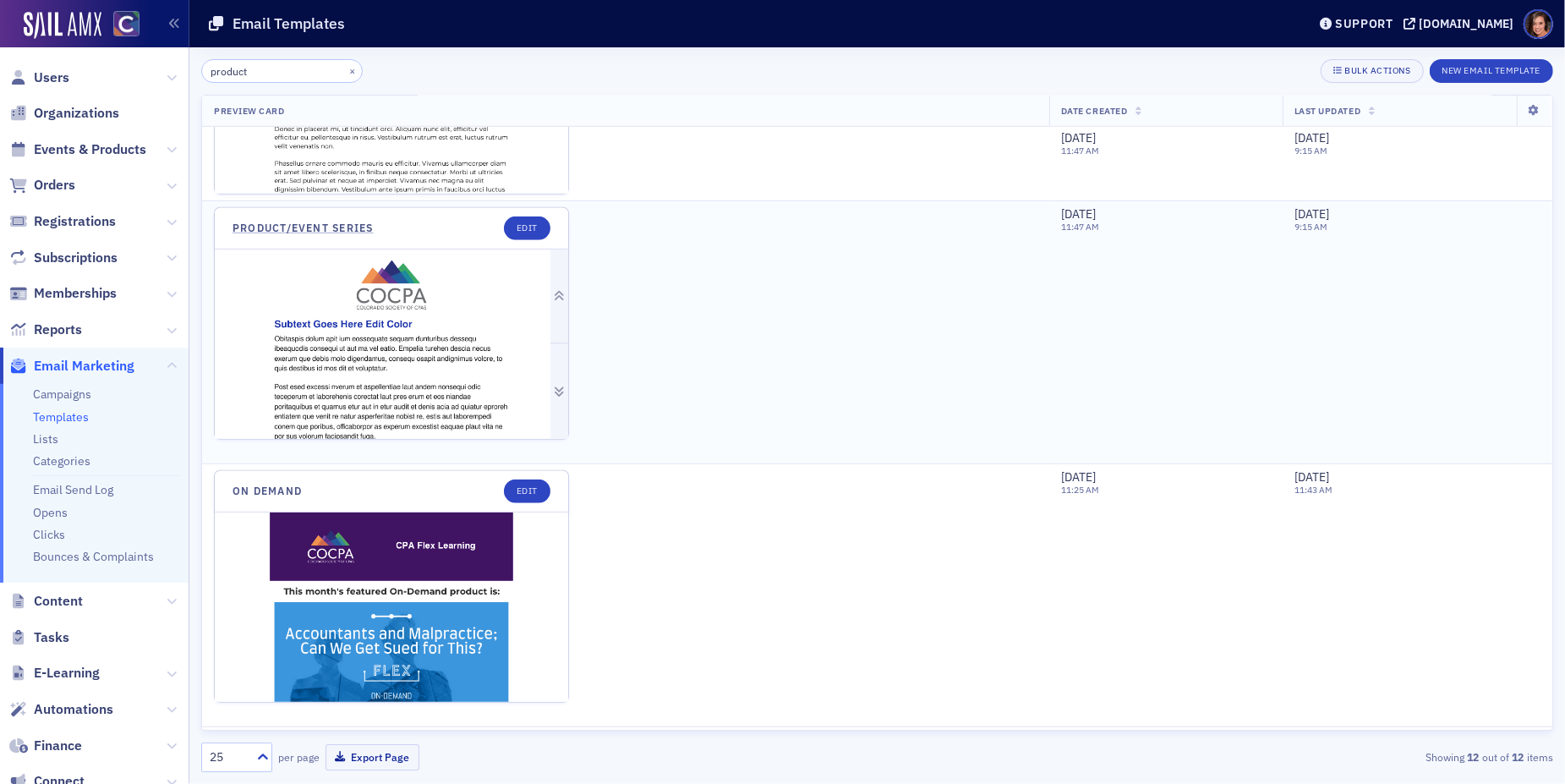
click at [490, 339] on img at bounding box center [392, 382] width 353 height 265
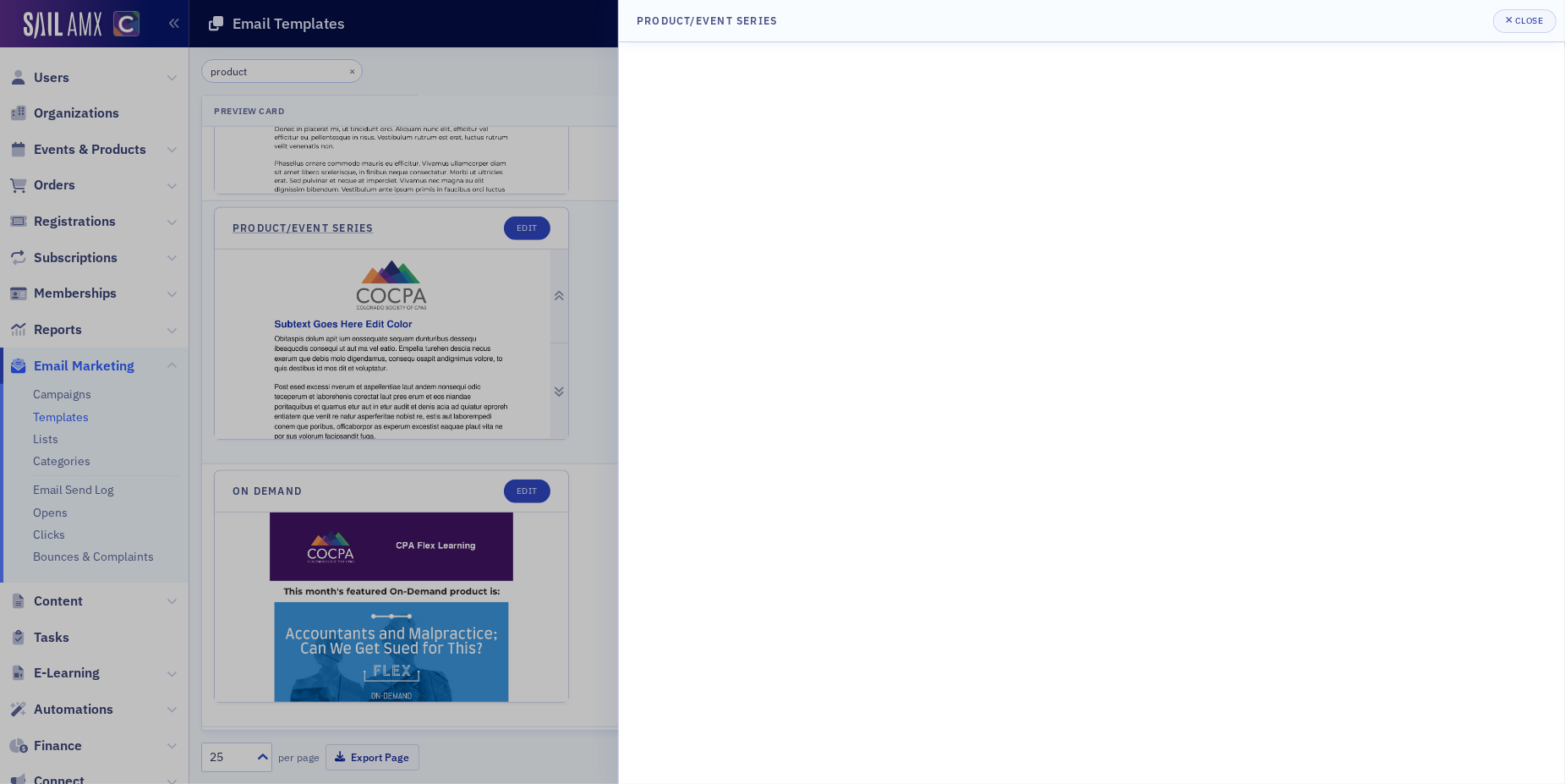
click at [490, 339] on div at bounding box center [782, 392] width 1565 height 784
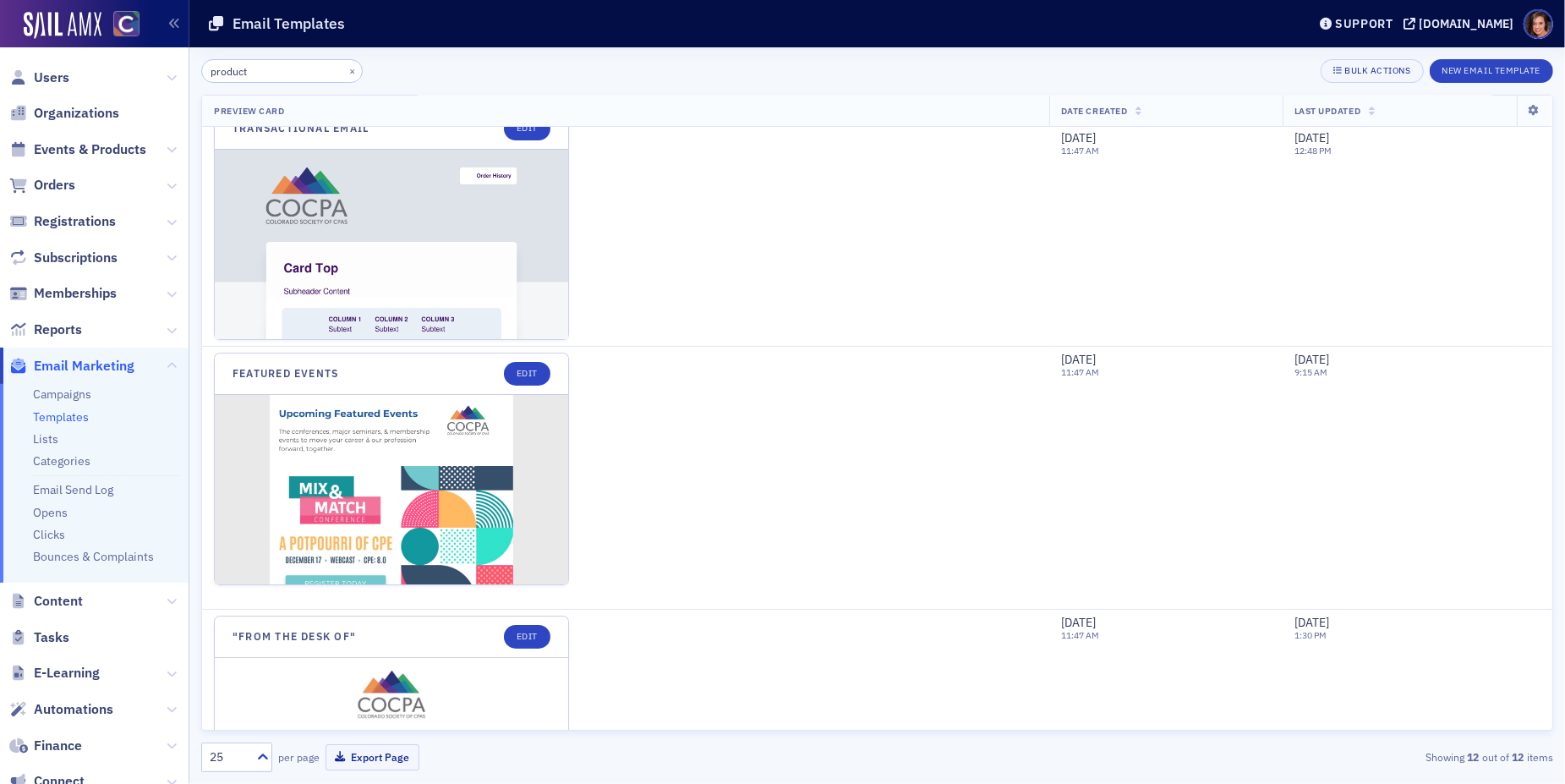
scroll to position [0, 0]
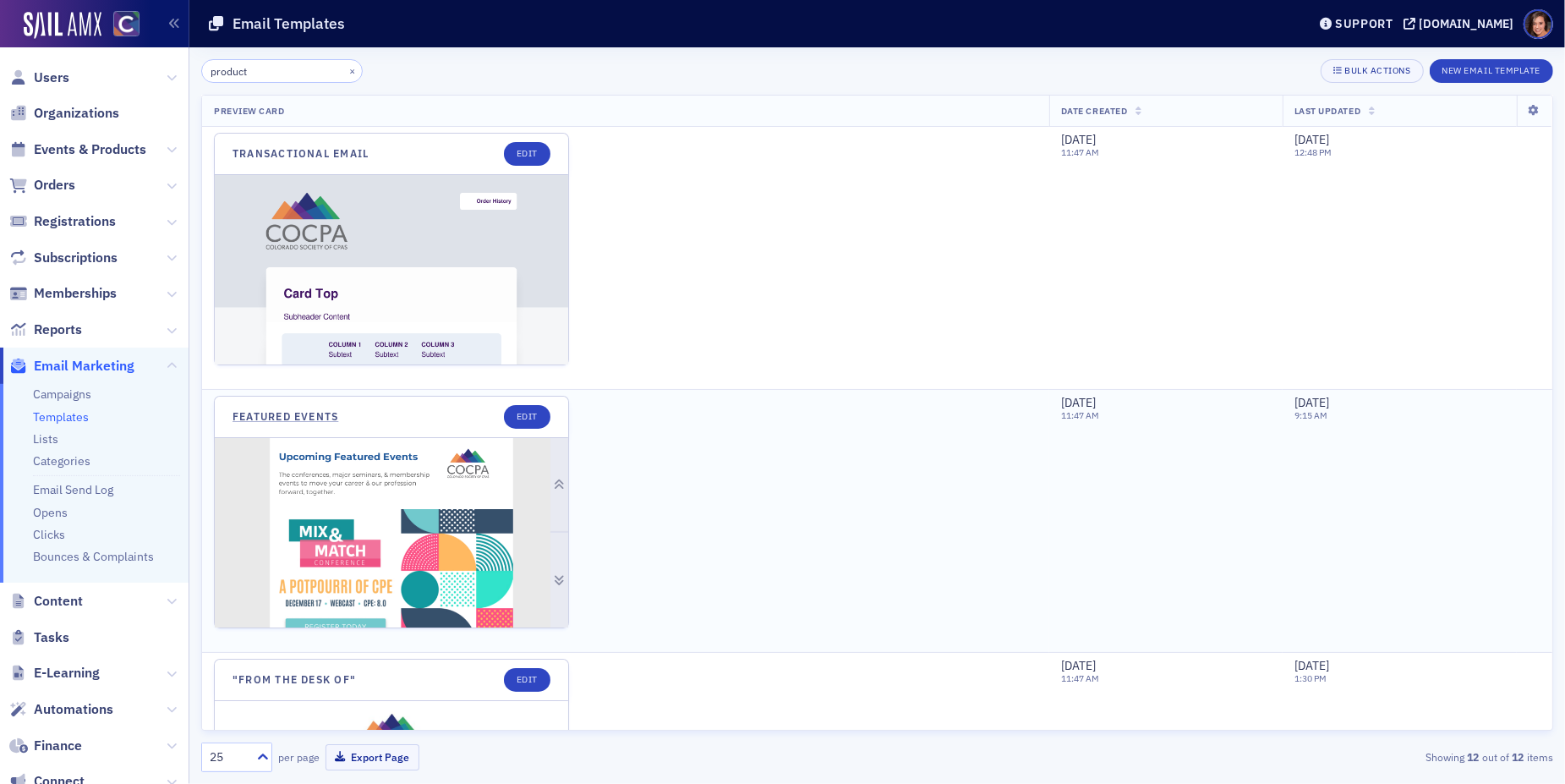
click at [429, 448] on img at bounding box center [392, 570] width 353 height 265
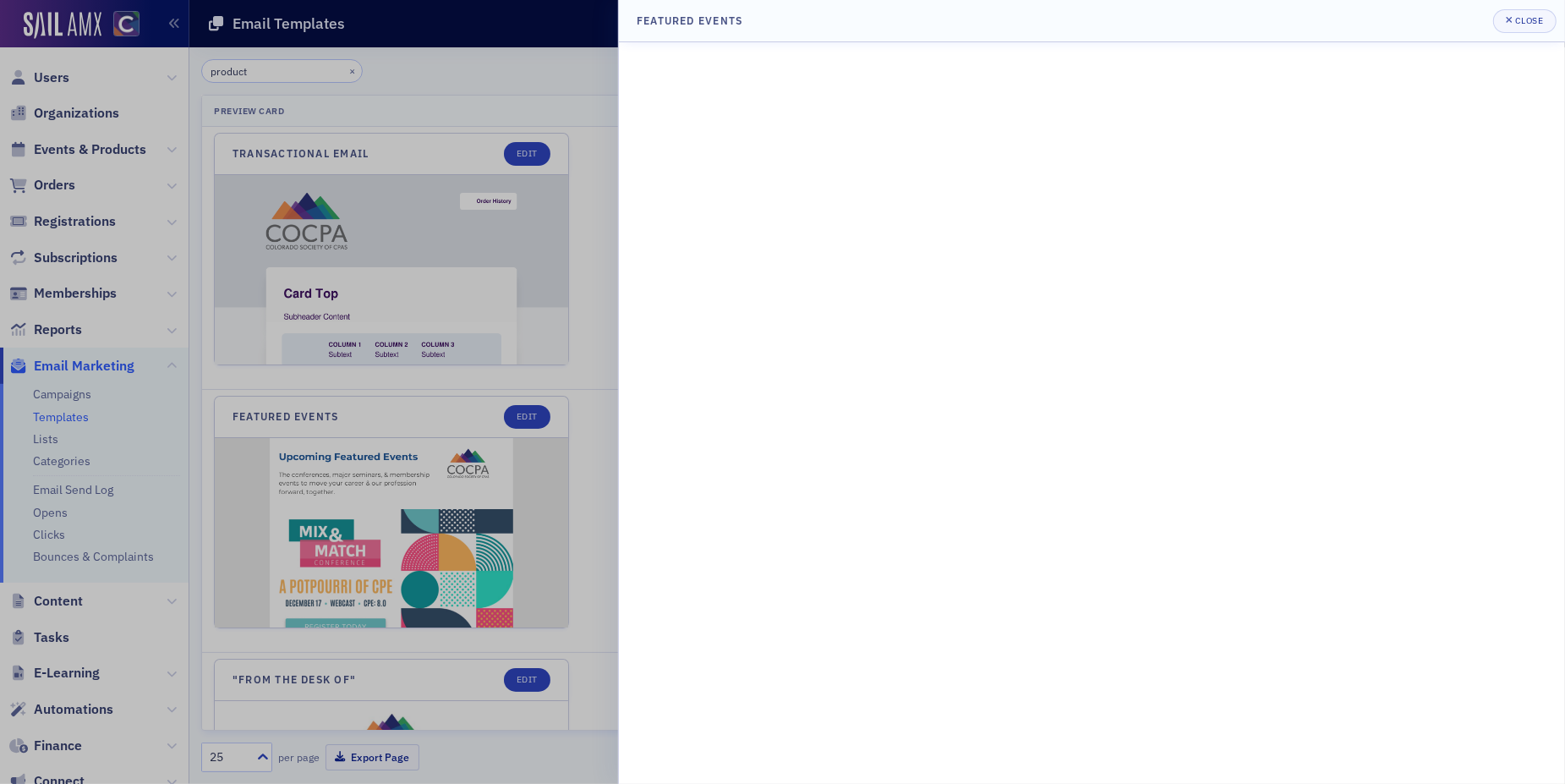
click at [478, 422] on div at bounding box center [782, 392] width 1565 height 784
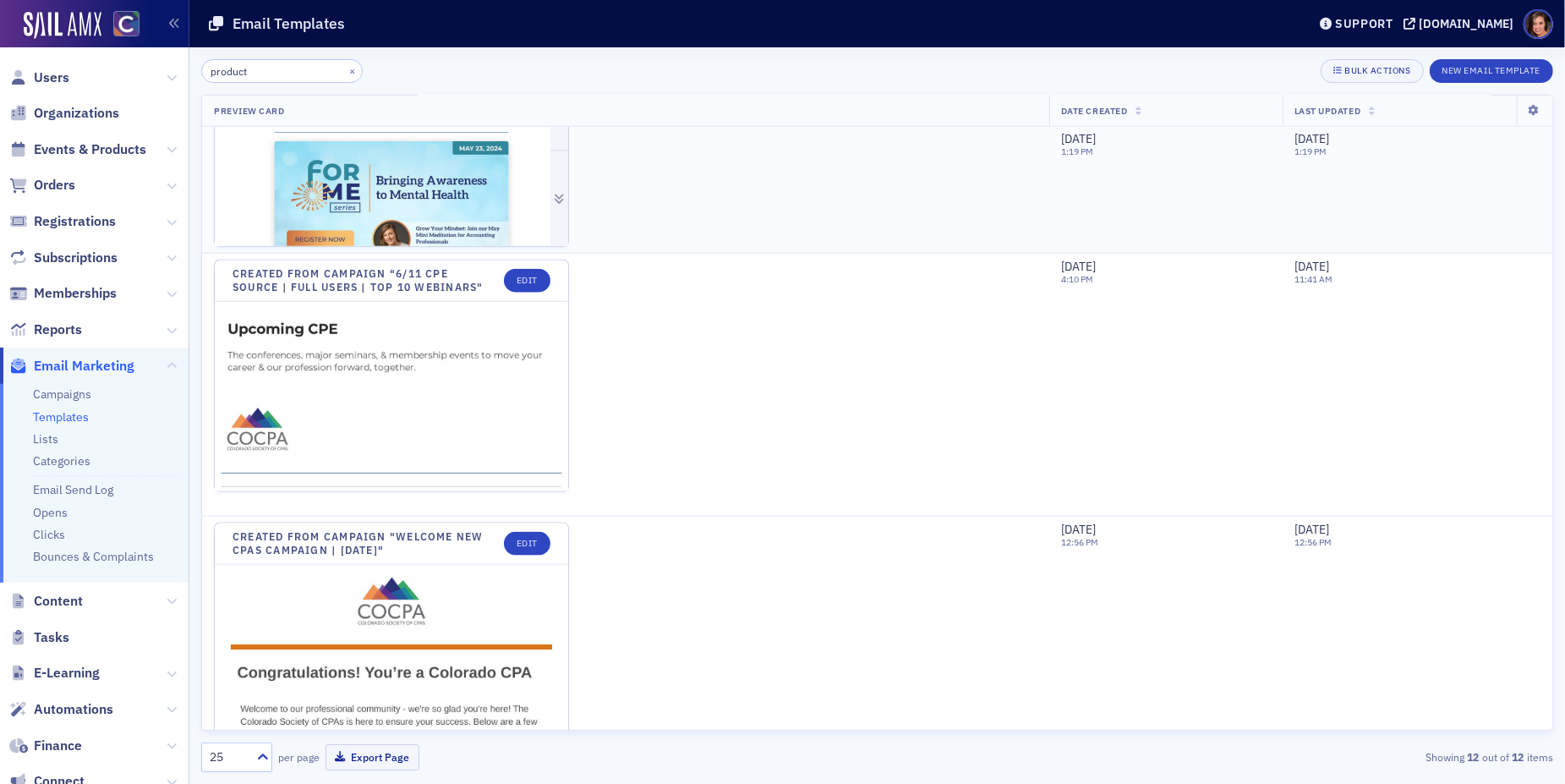
scroll to position [2538, 0]
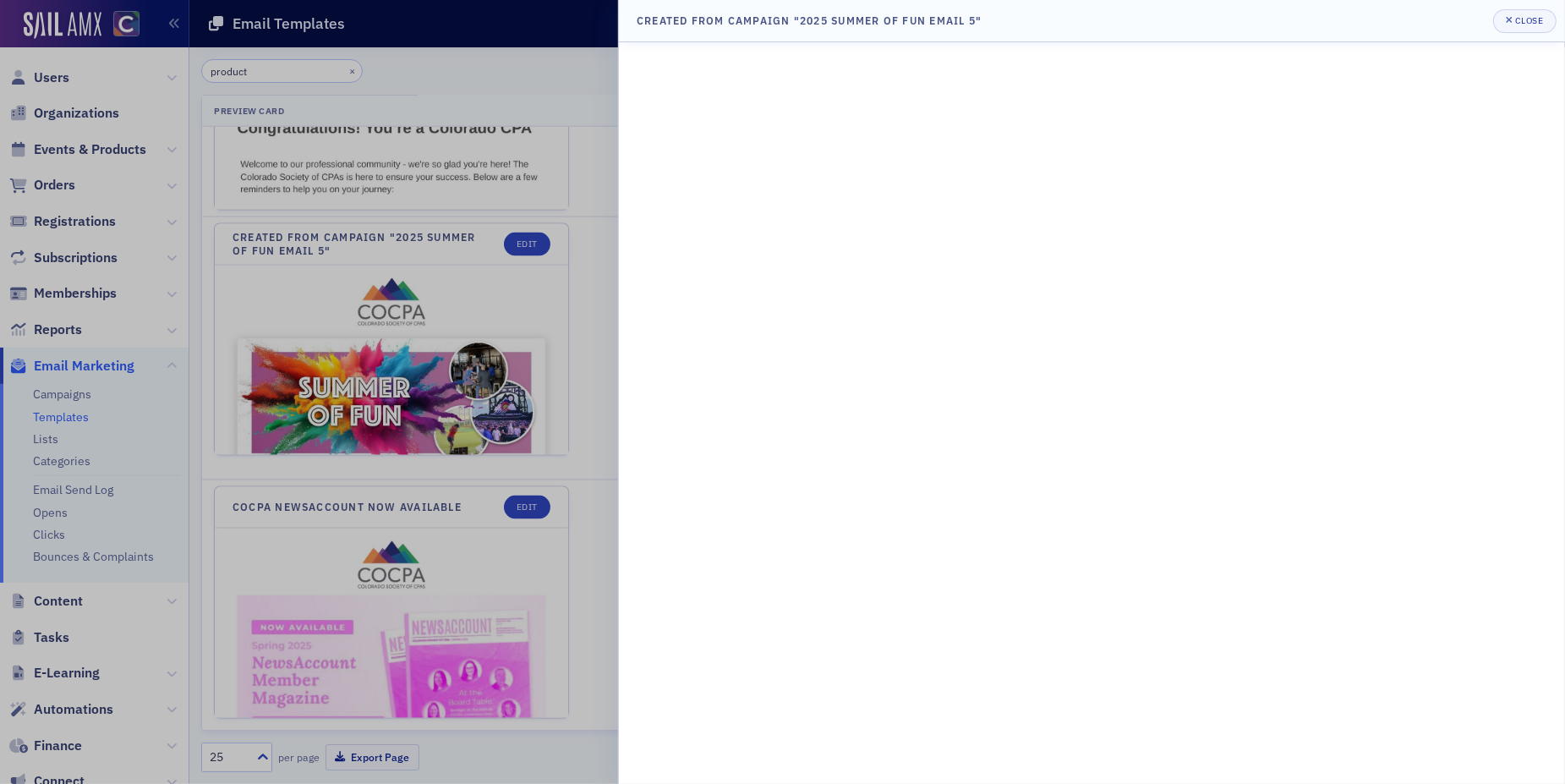
click at [436, 543] on div at bounding box center [782, 392] width 1565 height 784
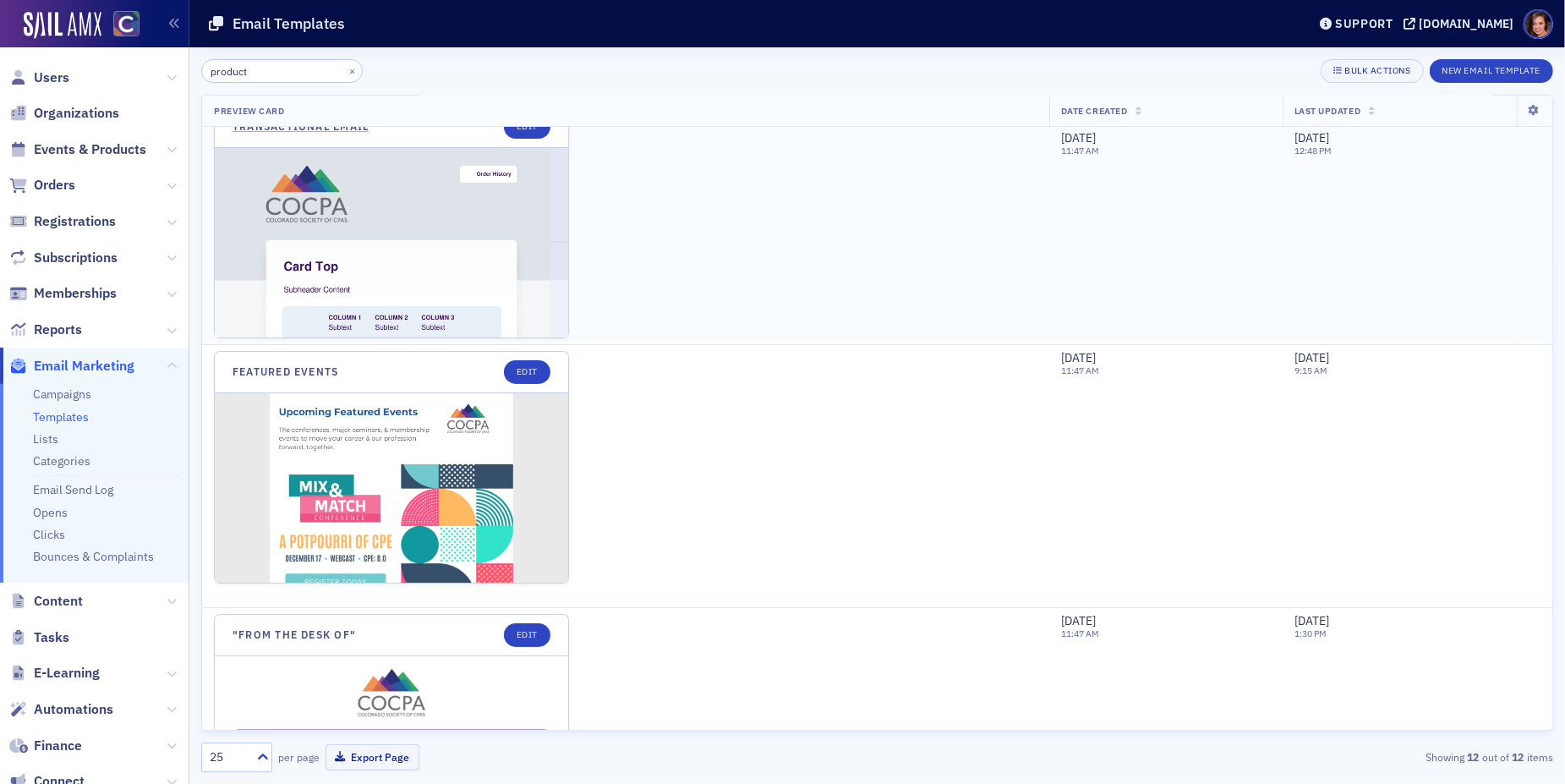
scroll to position [0, 0]
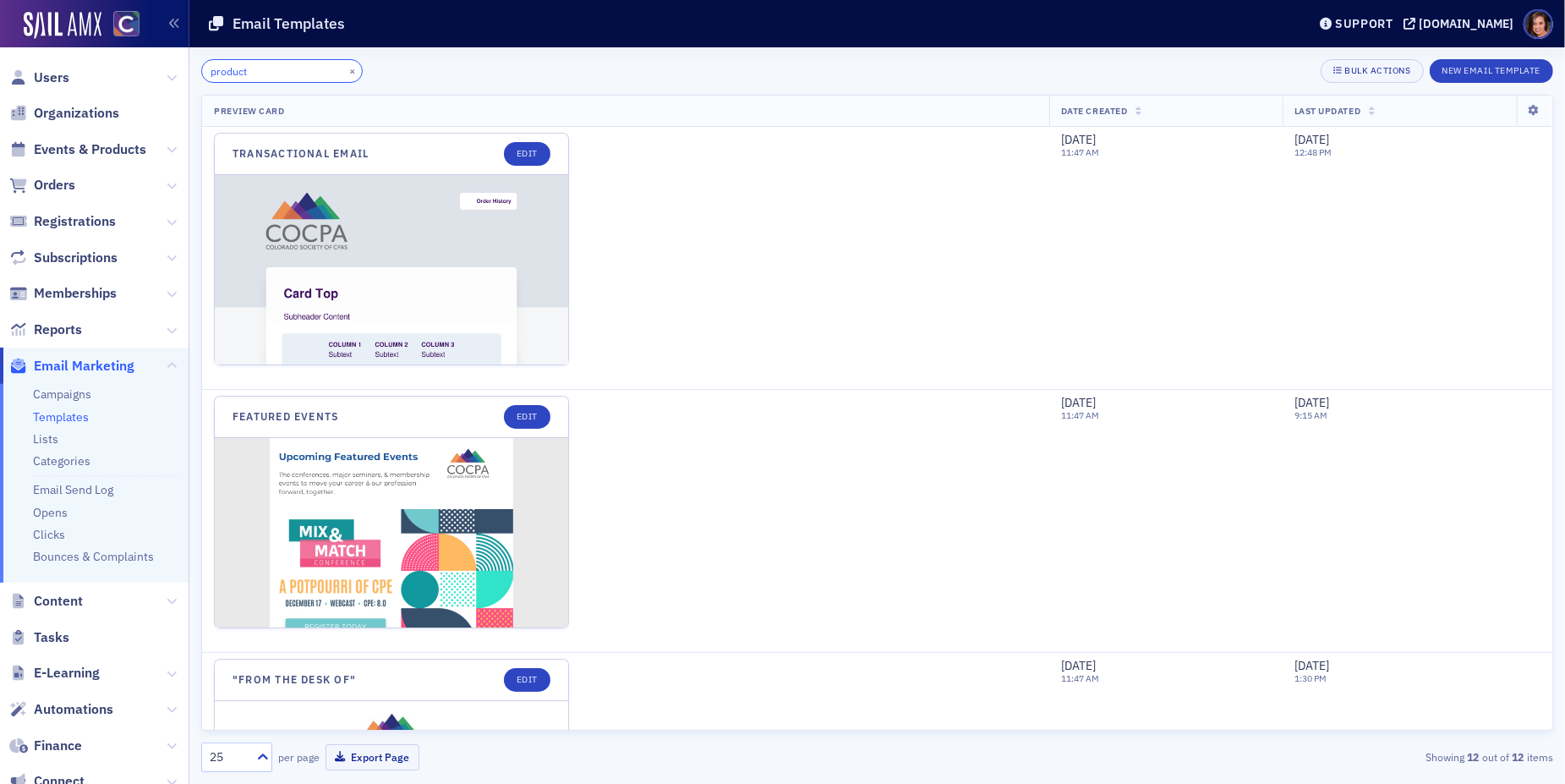
click at [281, 71] on input "product" at bounding box center [282, 70] width 161 height 24
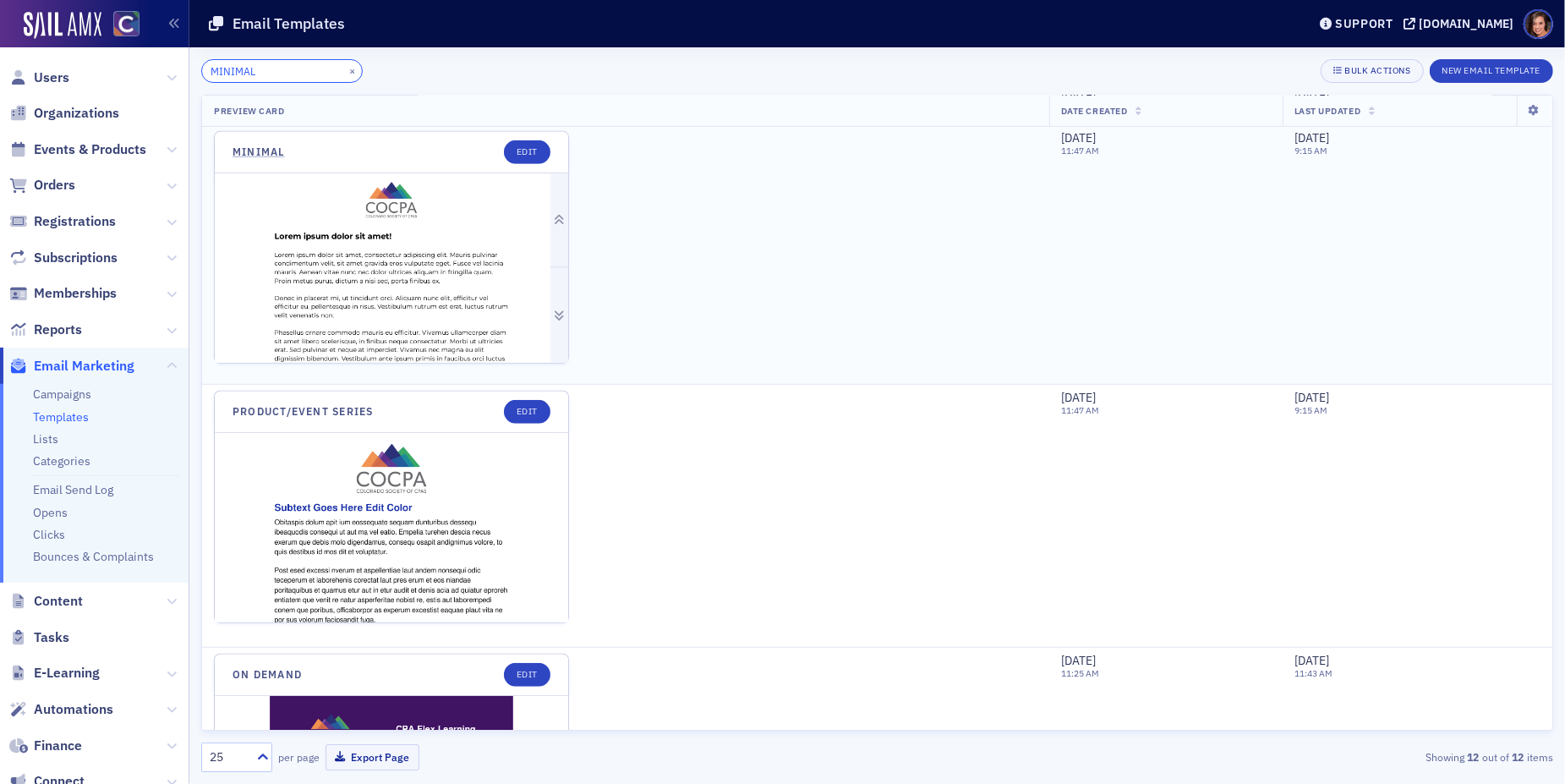
scroll to position [1097, 0]
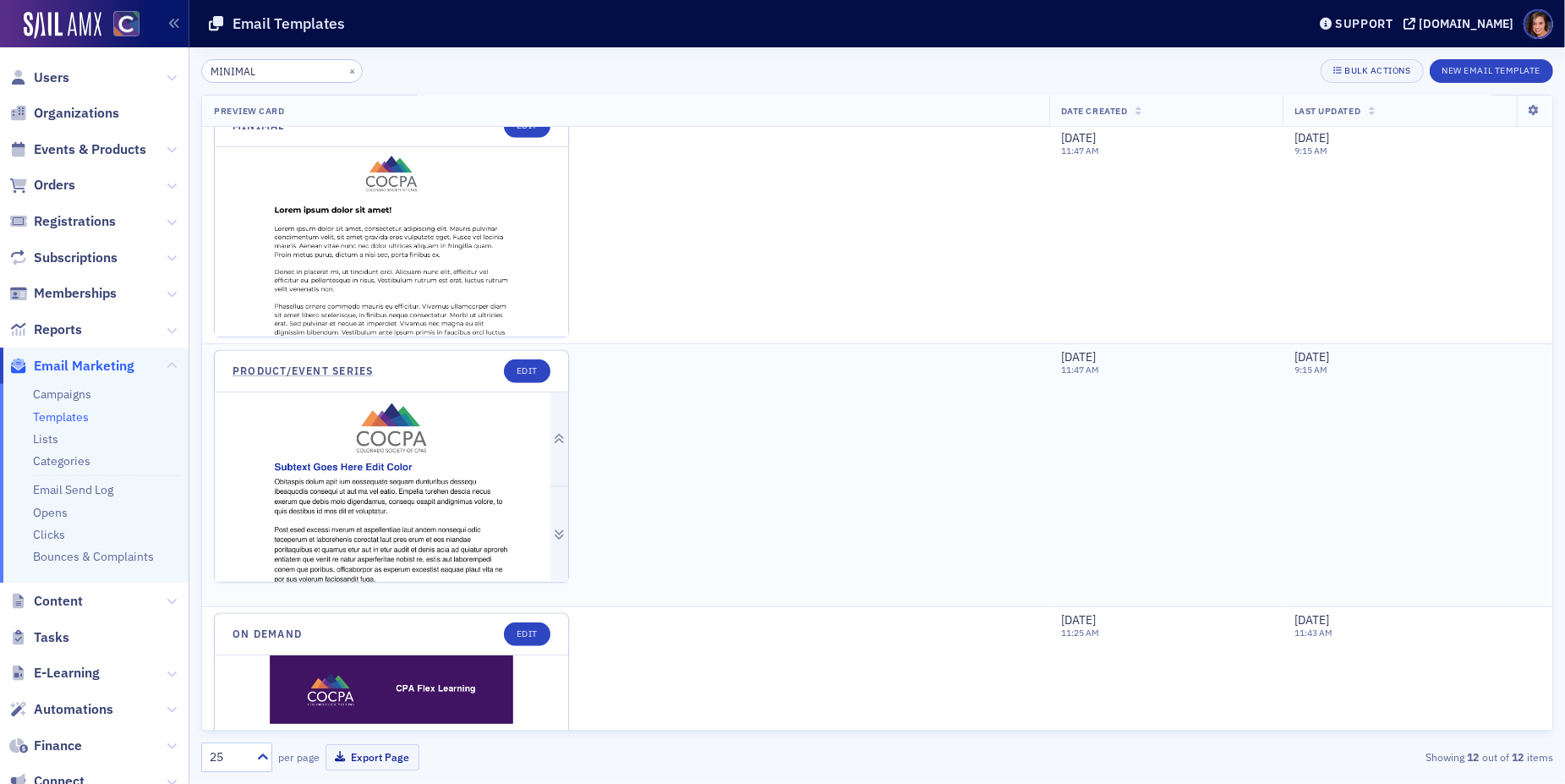
click at [452, 490] on img at bounding box center [392, 525] width 353 height 265
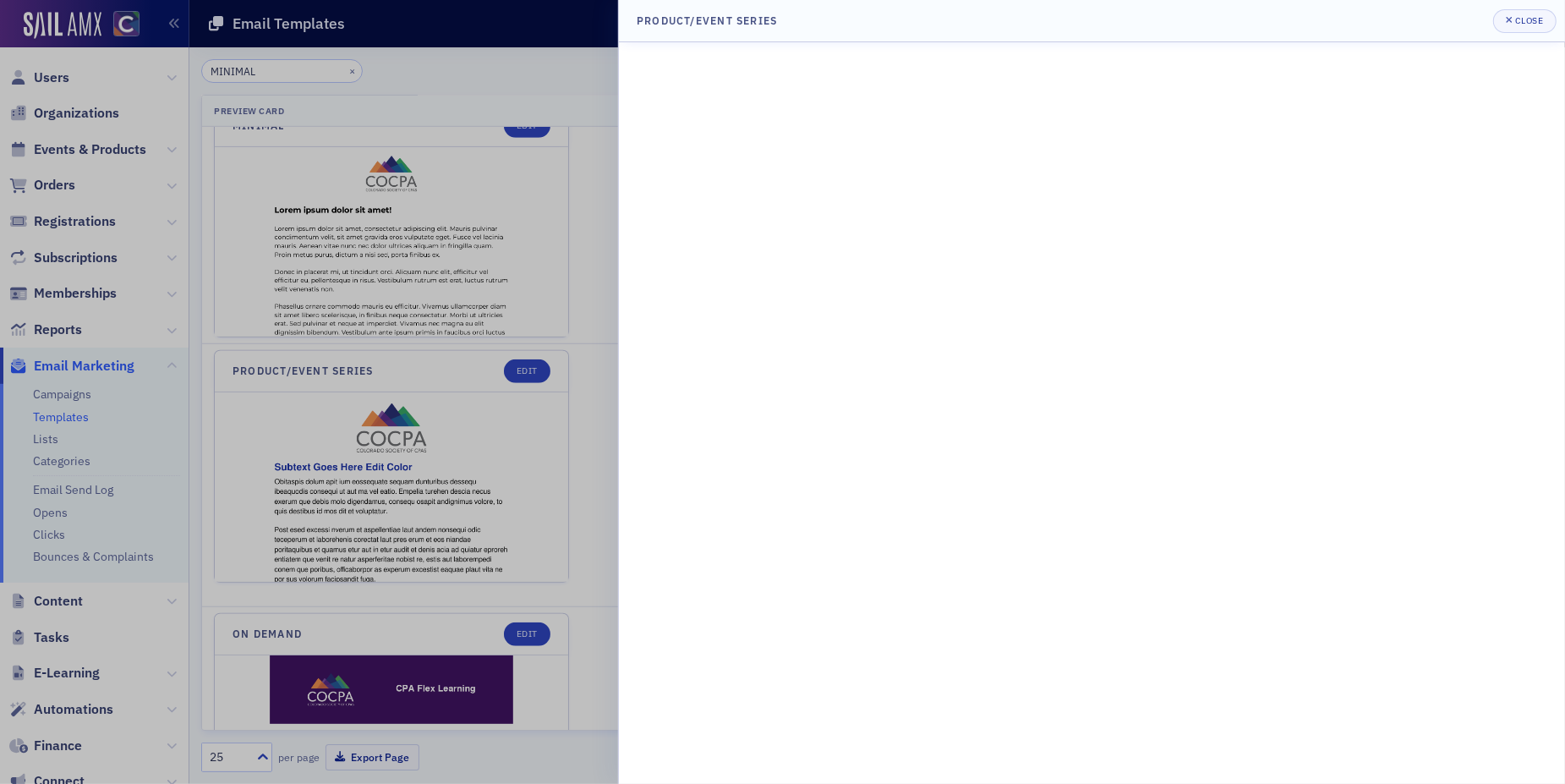
click at [362, 618] on div at bounding box center [782, 392] width 1565 height 784
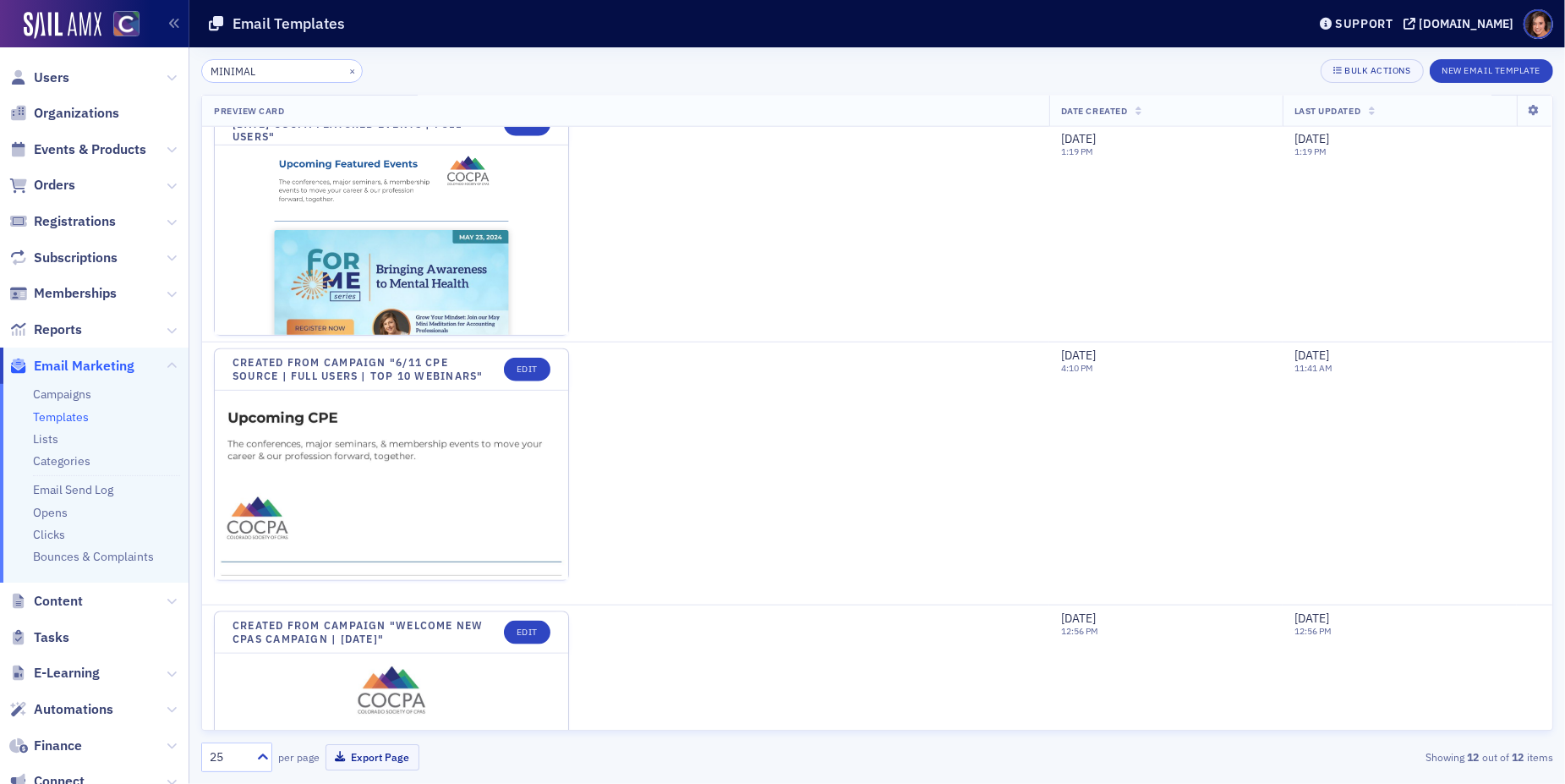
scroll to position [2391, 0]
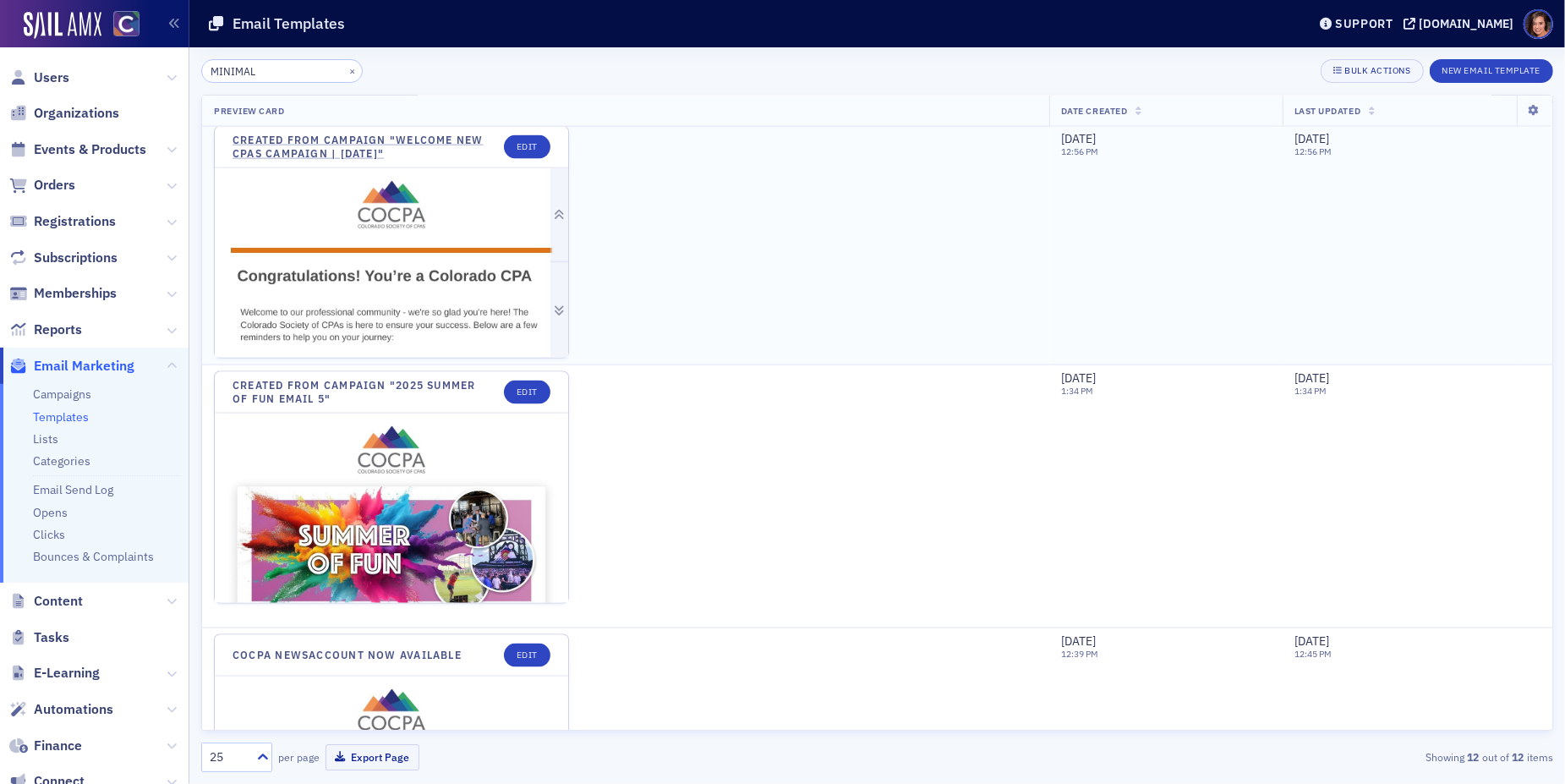
click at [426, 236] on img at bounding box center [392, 553] width 353 height 770
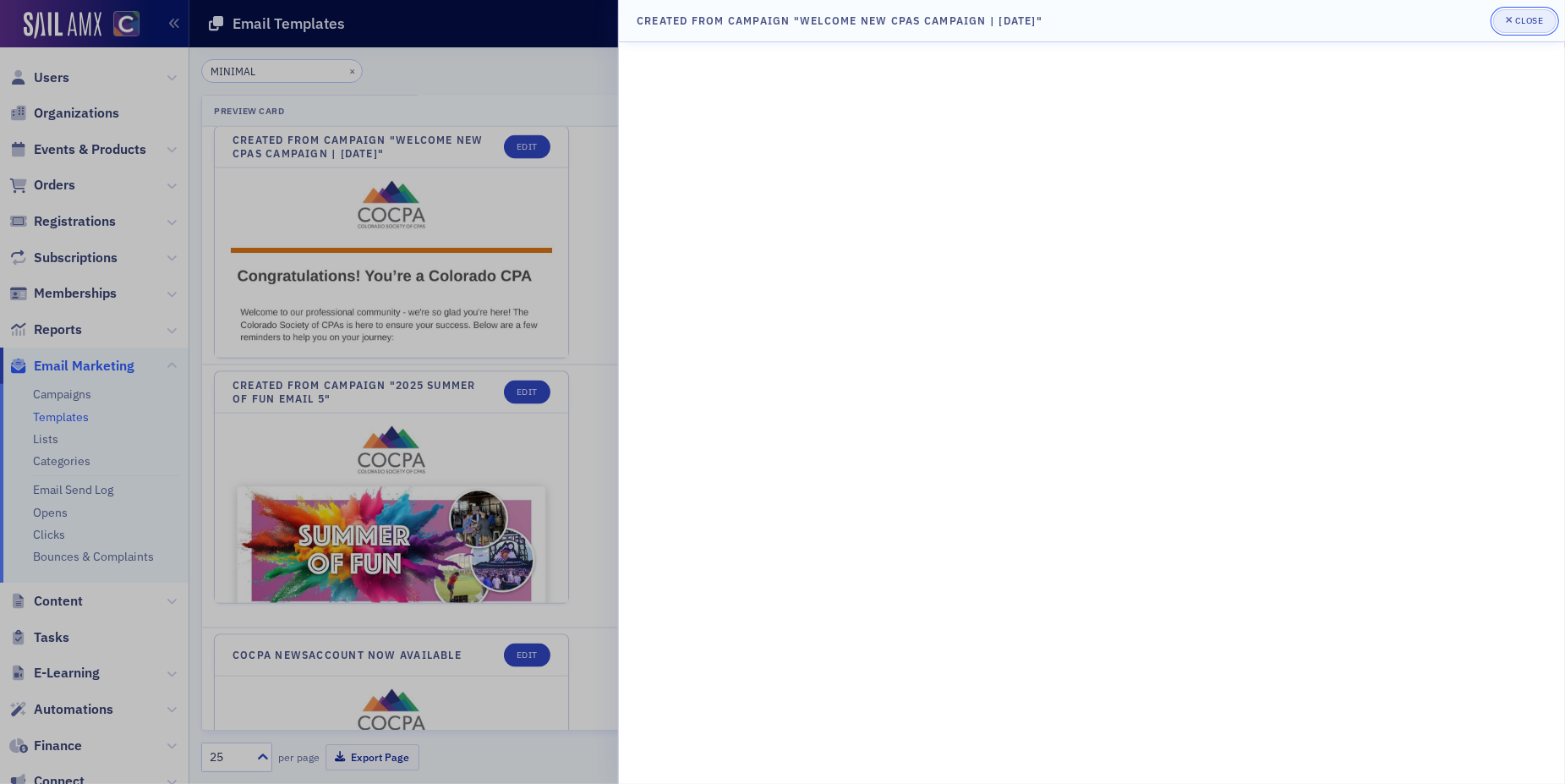
click at [1520, 23] on div "Close" at bounding box center [1530, 21] width 29 height 10
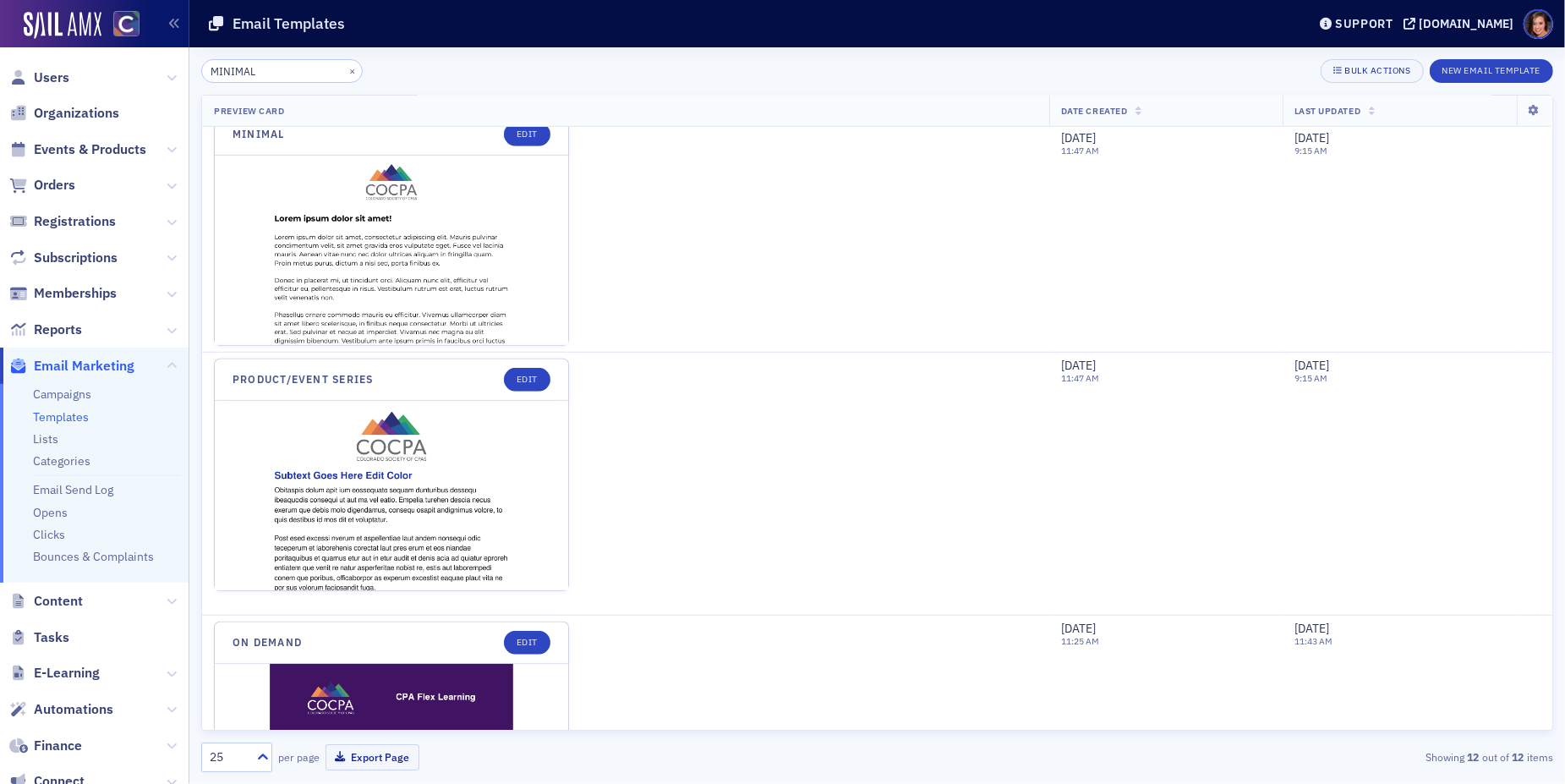
scroll to position [1055, 0]
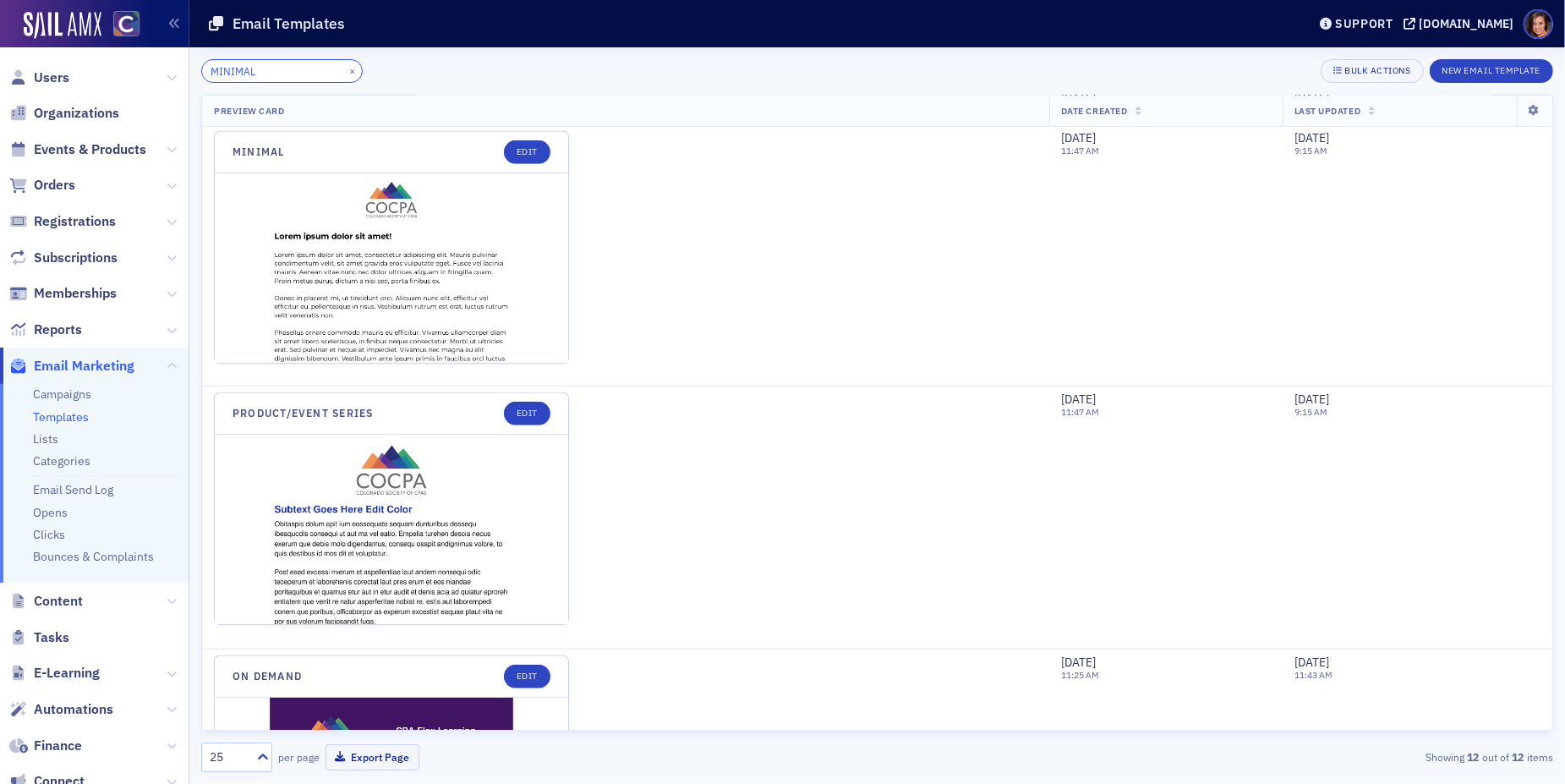
click at [278, 75] on input "MINIMAL" at bounding box center [282, 70] width 161 height 24
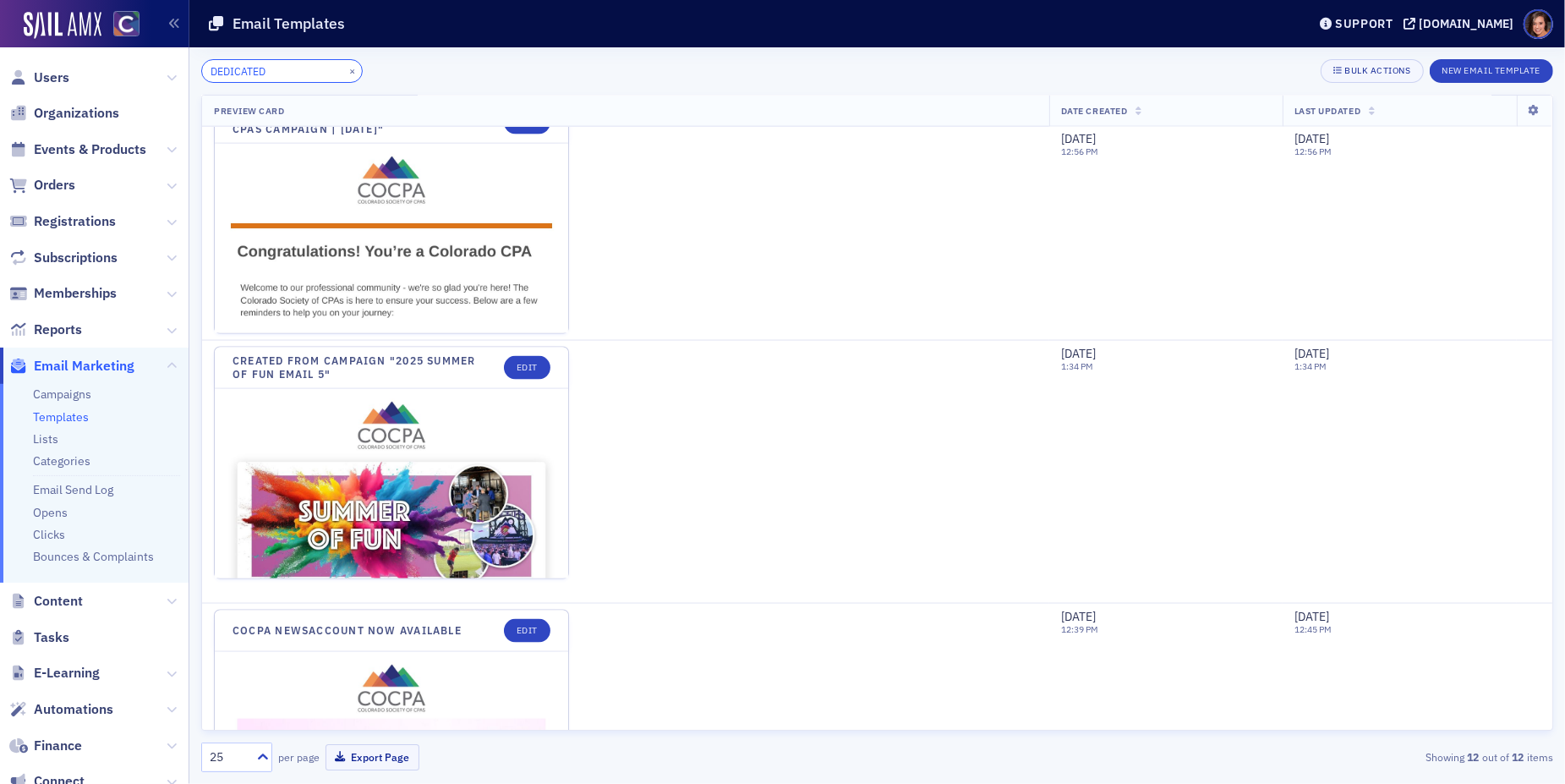
scroll to position [2538, 0]
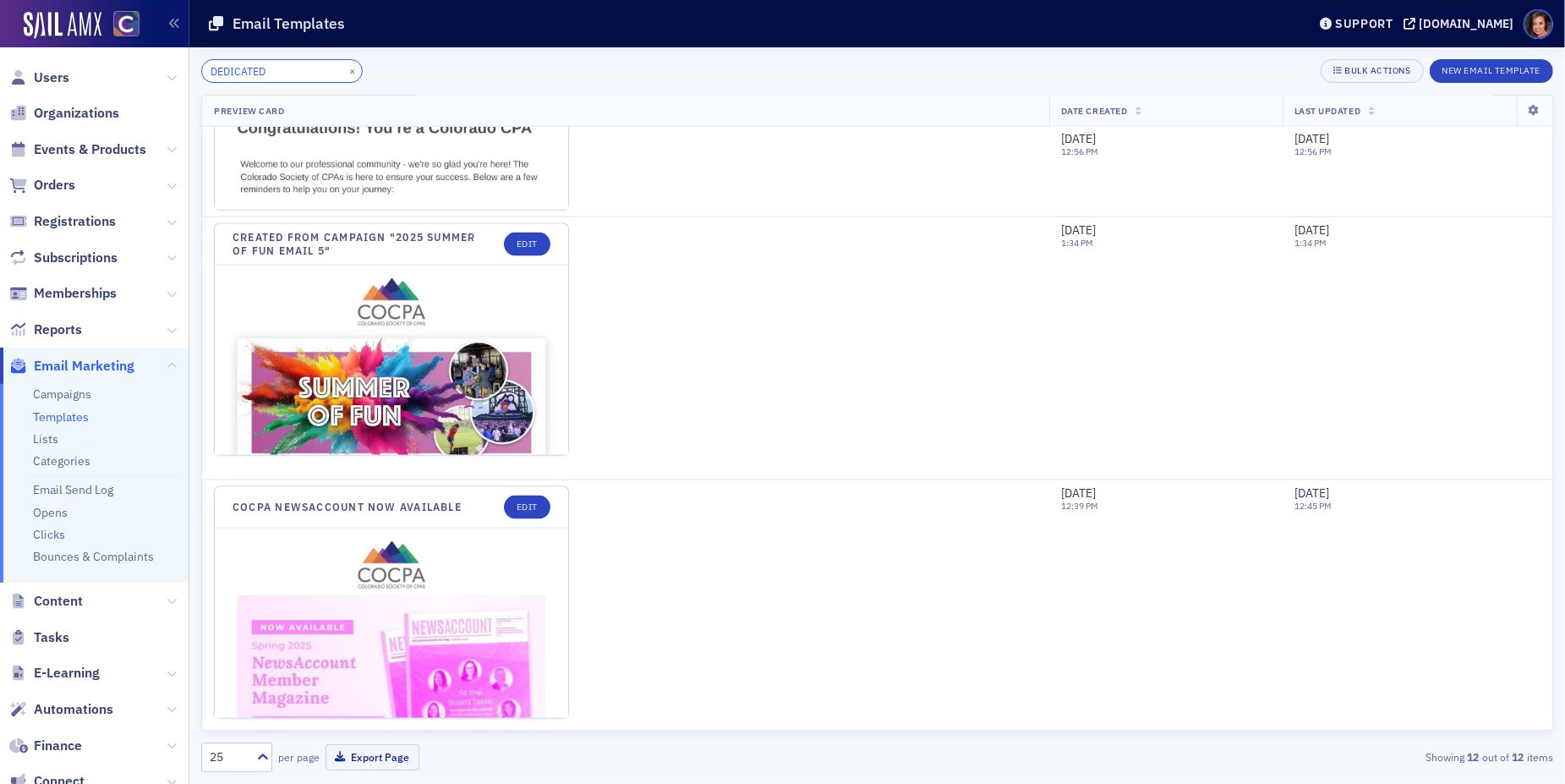
type input "DEDICATED"
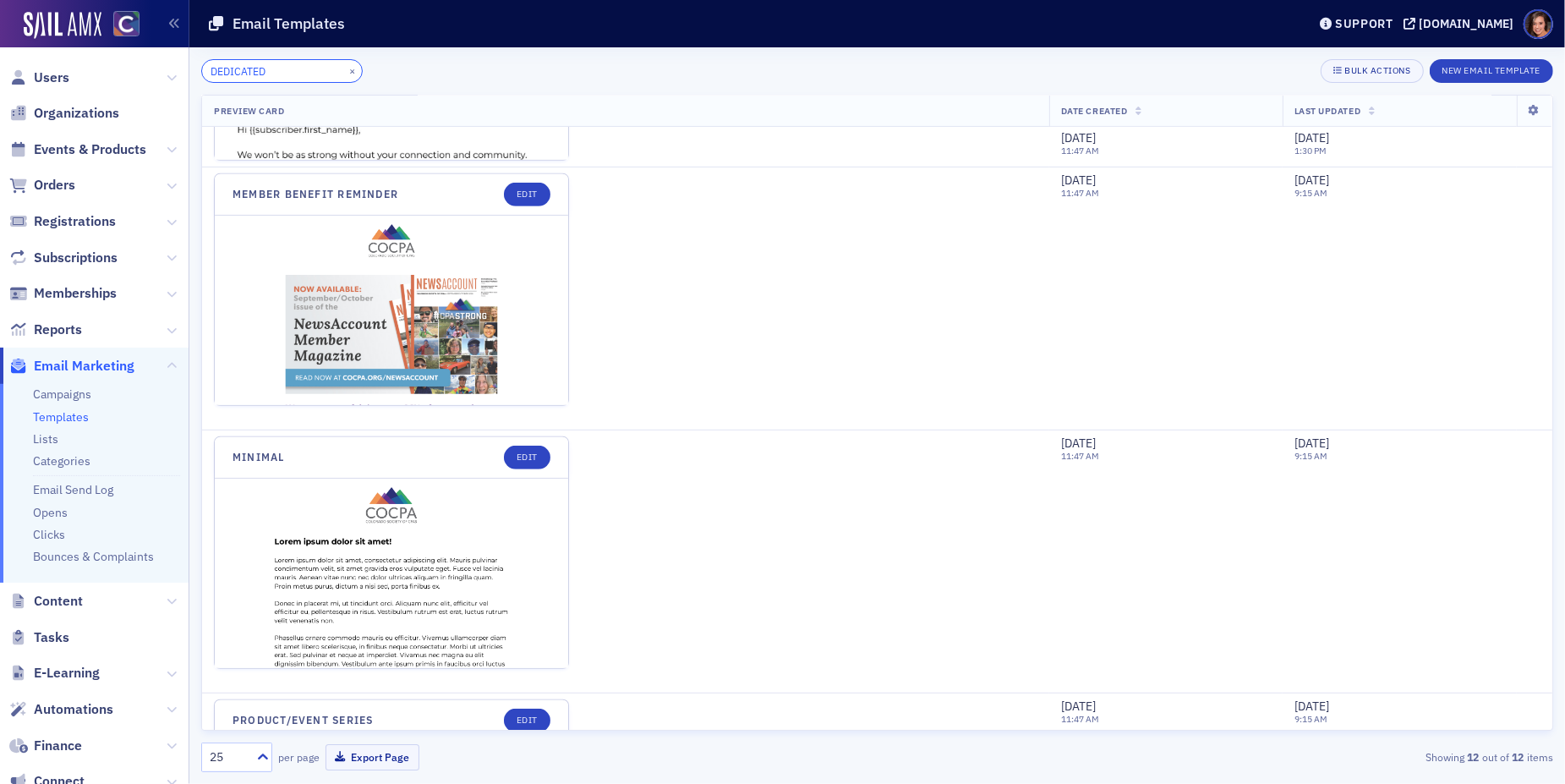
scroll to position [1101, 0]
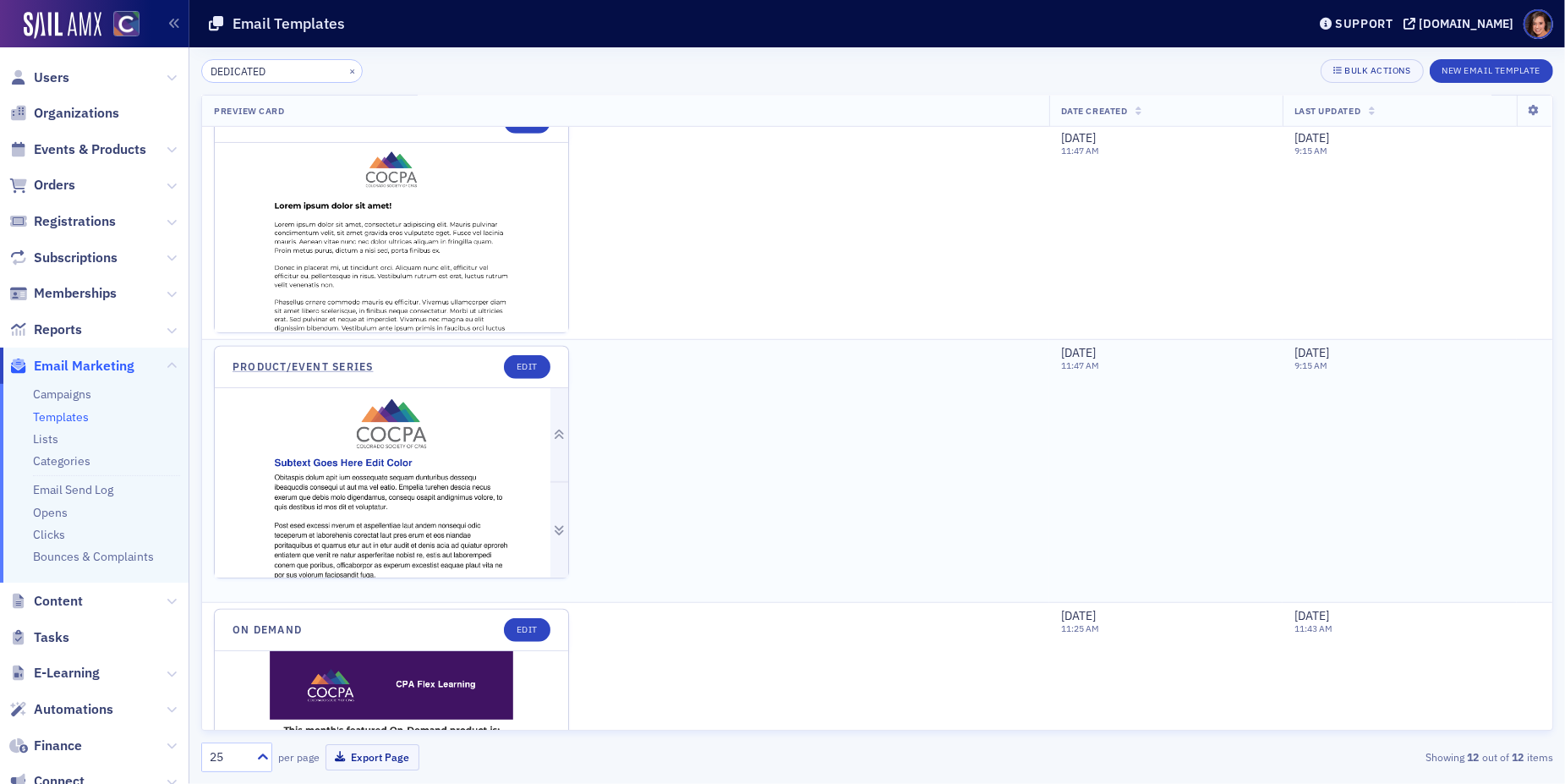
click at [429, 521] on img at bounding box center [392, 520] width 353 height 265
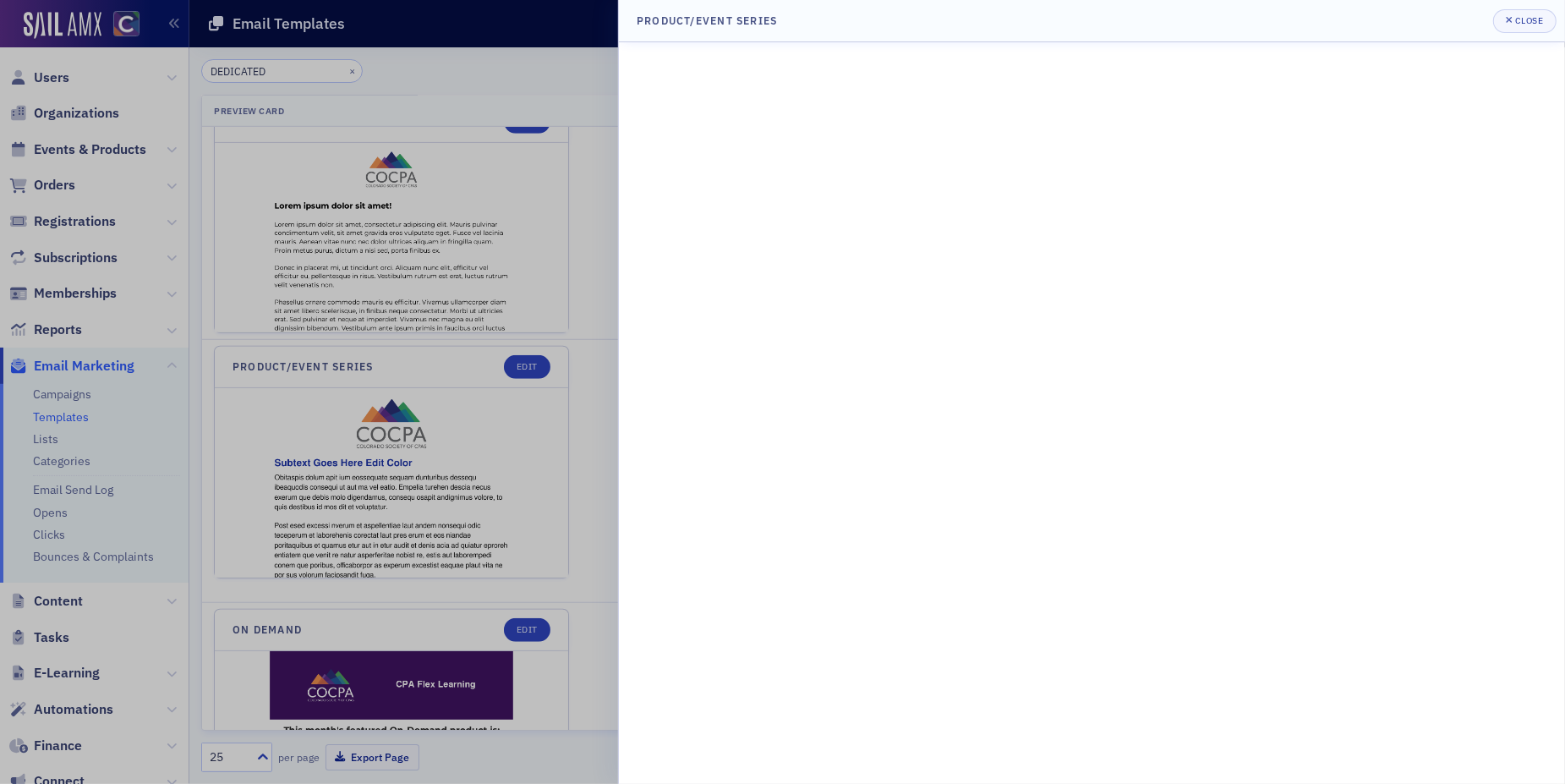
click at [521, 353] on div at bounding box center [782, 392] width 1565 height 784
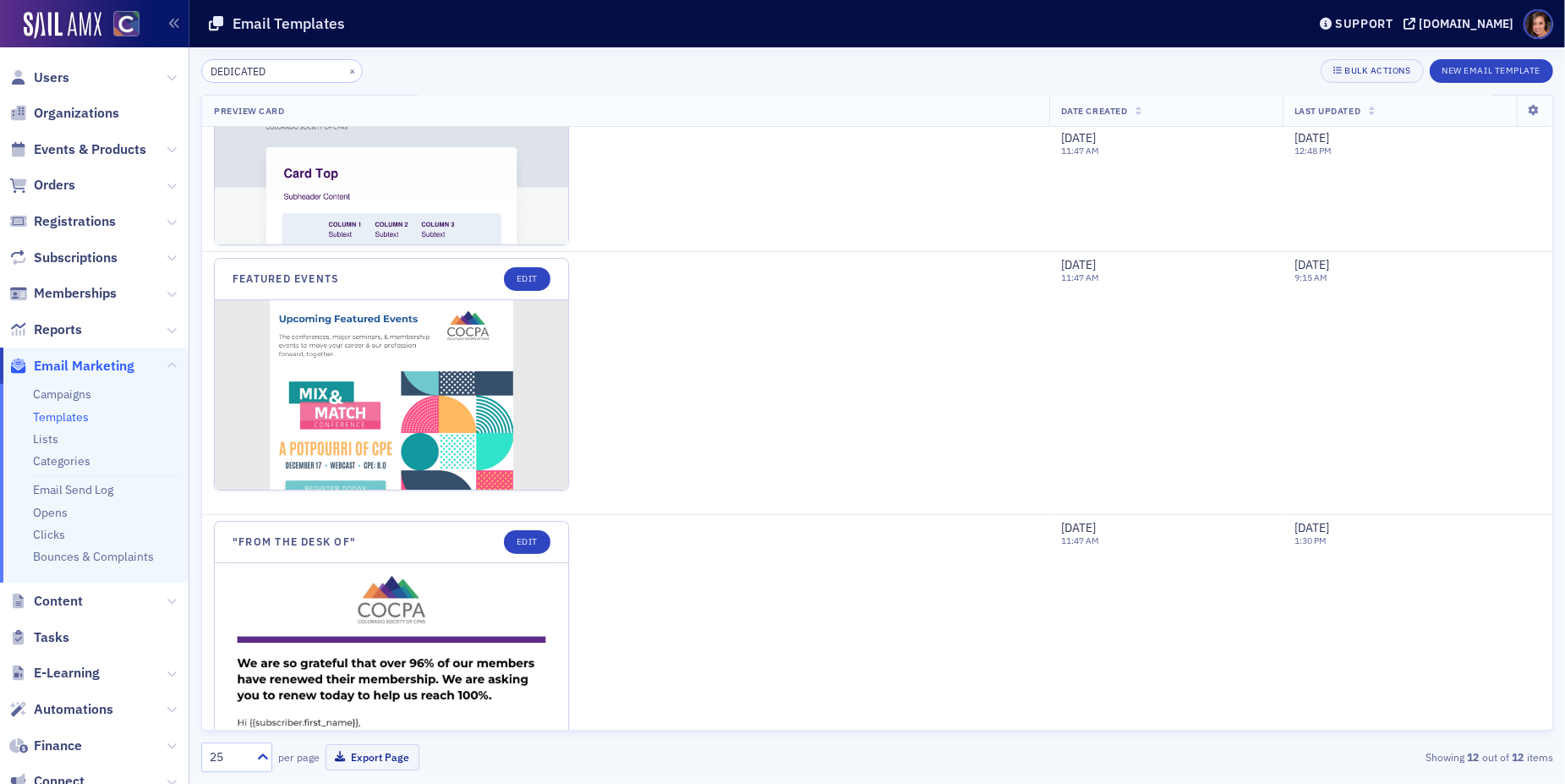
scroll to position [0, 0]
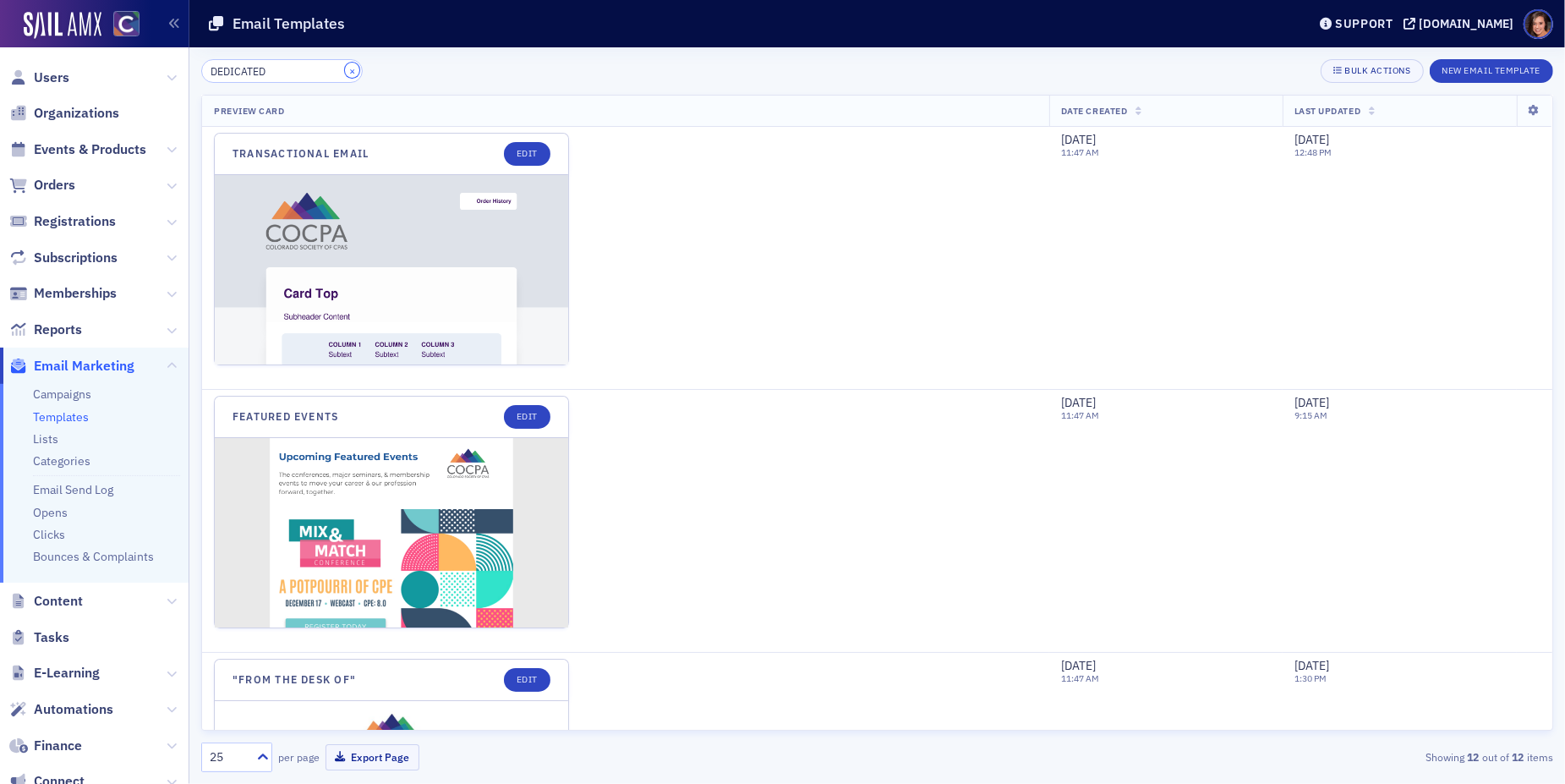
click at [345, 70] on button "×" at bounding box center [353, 70] width 15 height 15
